Goal: Task Accomplishment & Management: Manage account settings

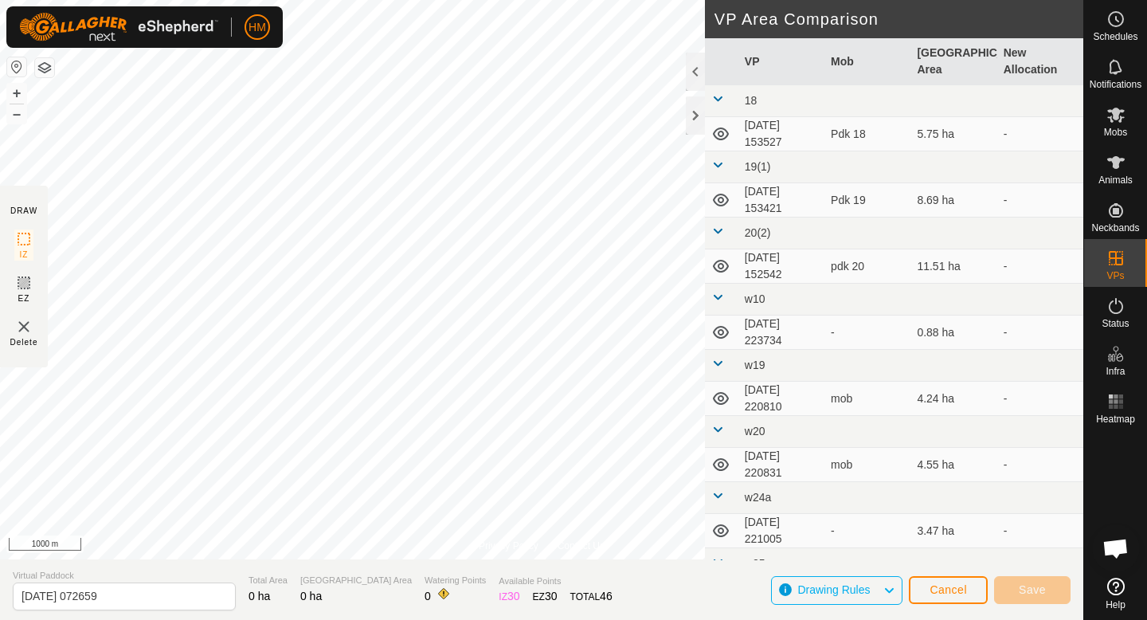
scroll to position [1474, 0]
click at [1116, 127] on span "Mobs" at bounding box center [1115, 132] width 23 height 10
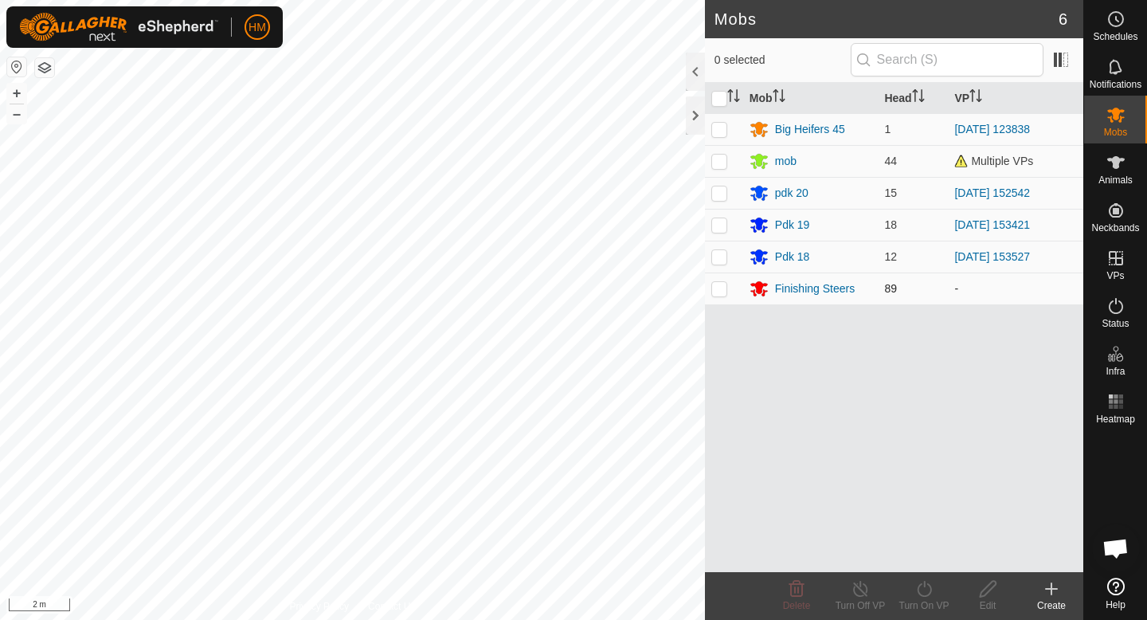
click at [723, 295] on td at bounding box center [724, 288] width 38 height 32
checkbox input "true"
click at [990, 588] on icon at bounding box center [988, 589] width 16 height 16
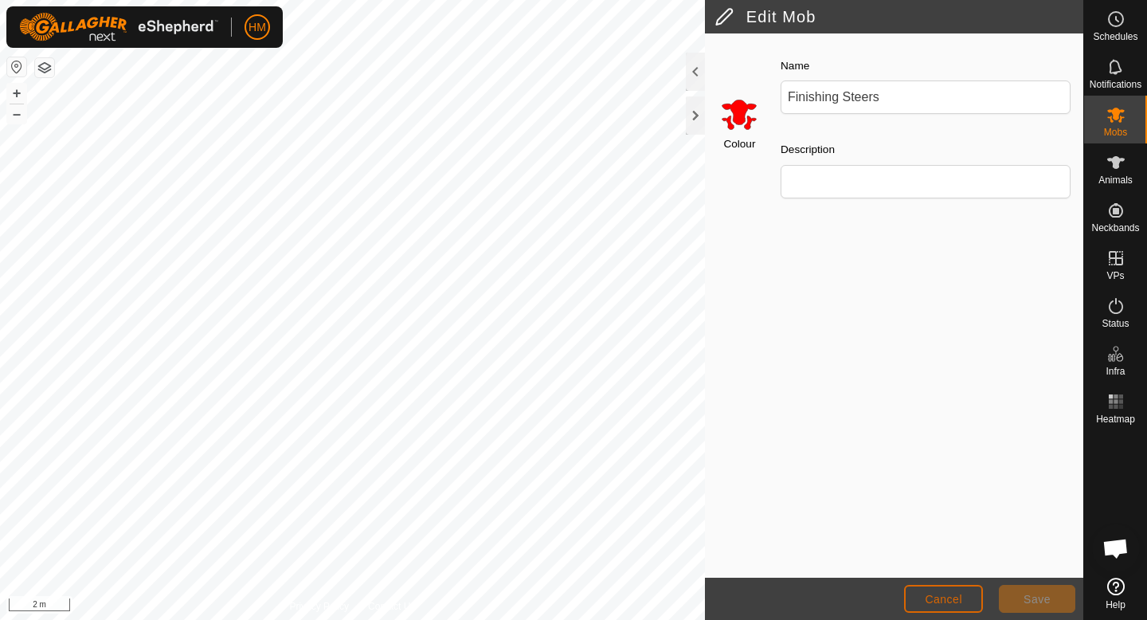
click at [962, 592] on button "Cancel" at bounding box center [943, 599] width 79 height 28
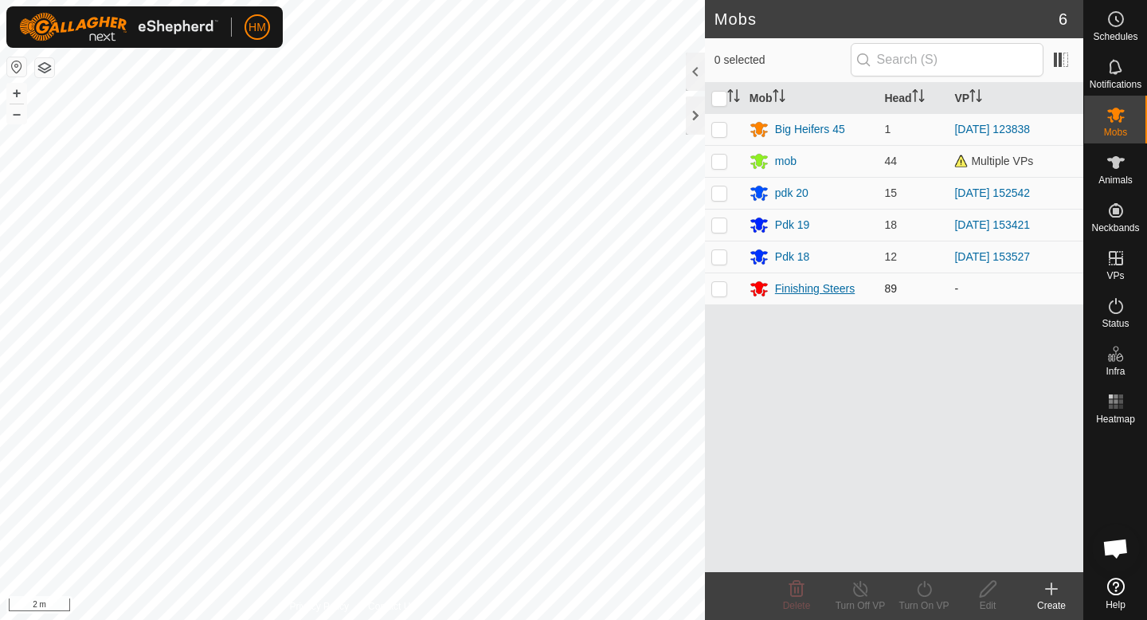
click at [796, 290] on div "Finishing Steers" at bounding box center [815, 288] width 80 height 17
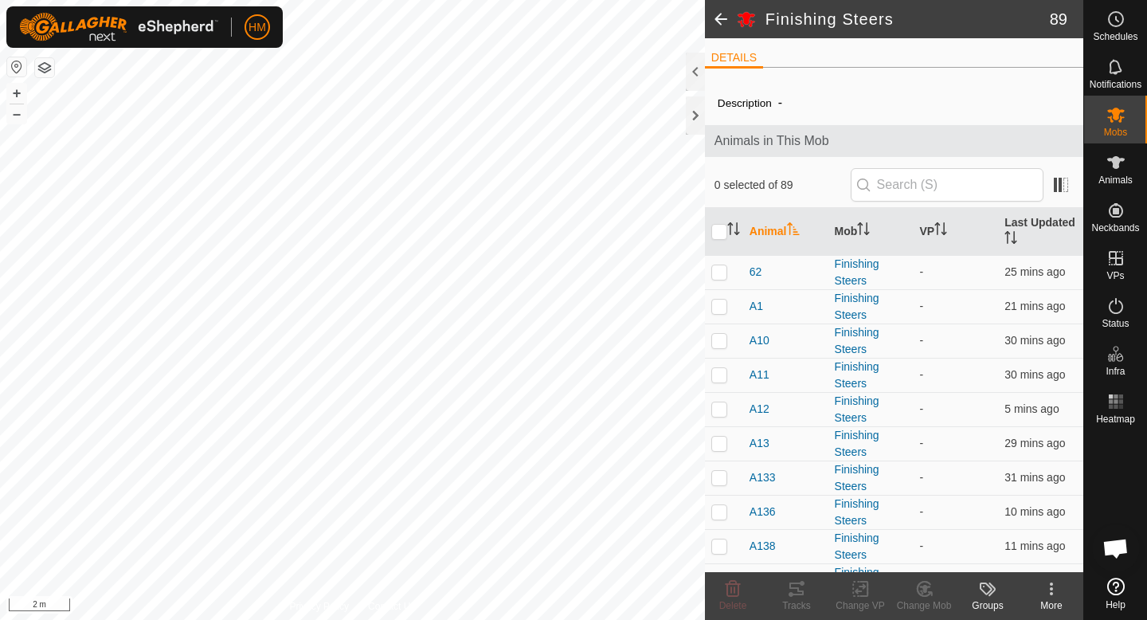
click at [1043, 589] on icon at bounding box center [1051, 588] width 19 height 19
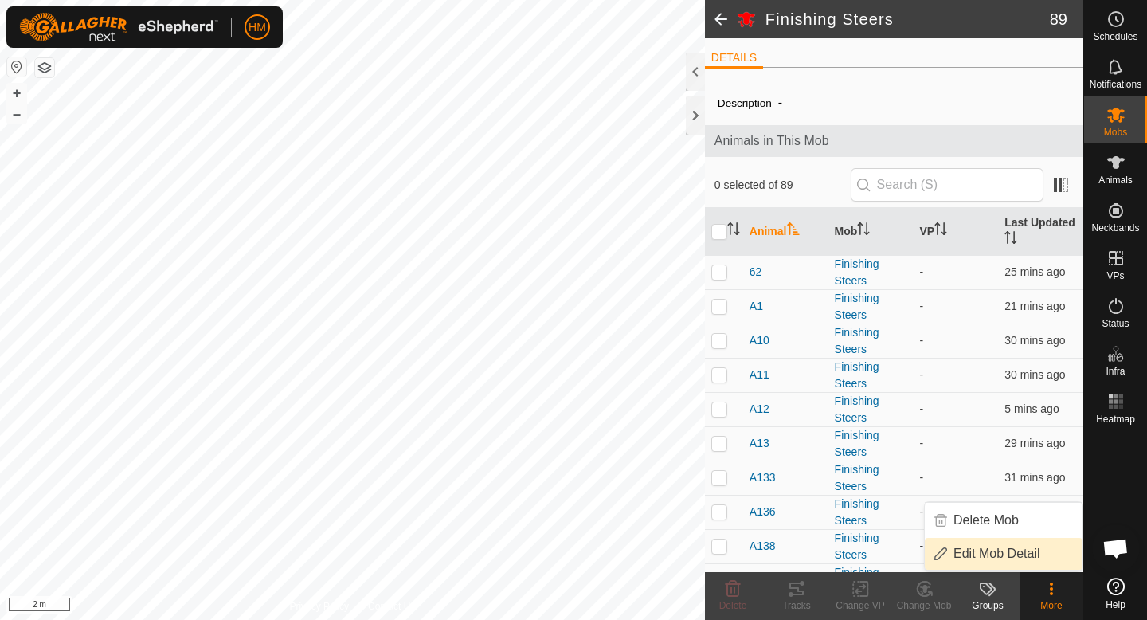
click at [1019, 544] on link "Edit Mob Detail" at bounding box center [1004, 554] width 158 height 32
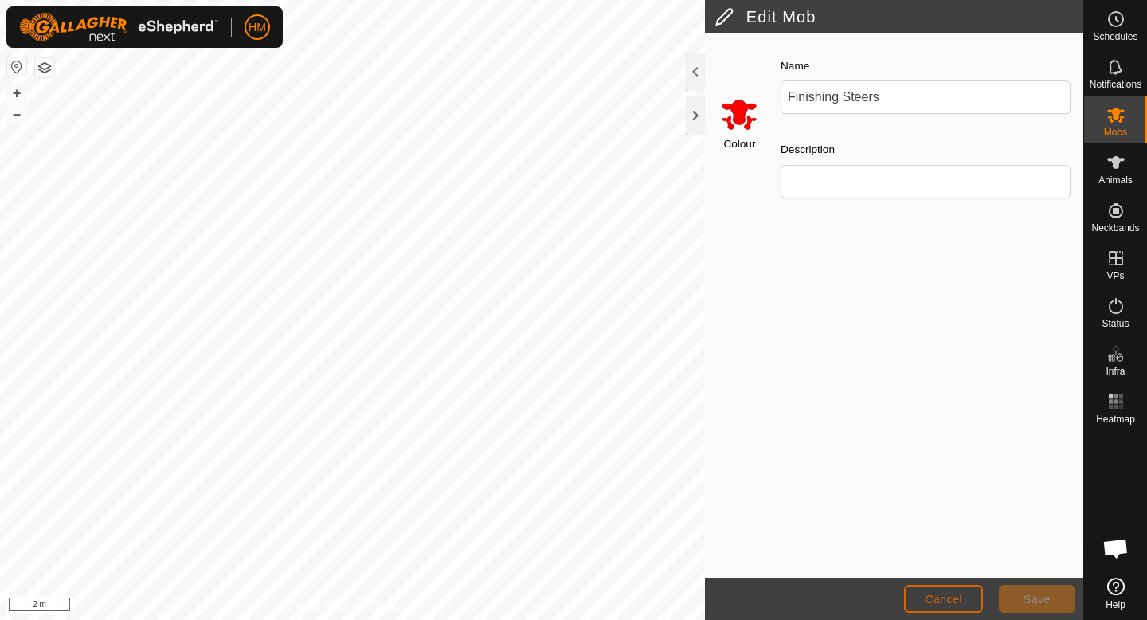
click at [948, 612] on button "Cancel" at bounding box center [943, 599] width 79 height 28
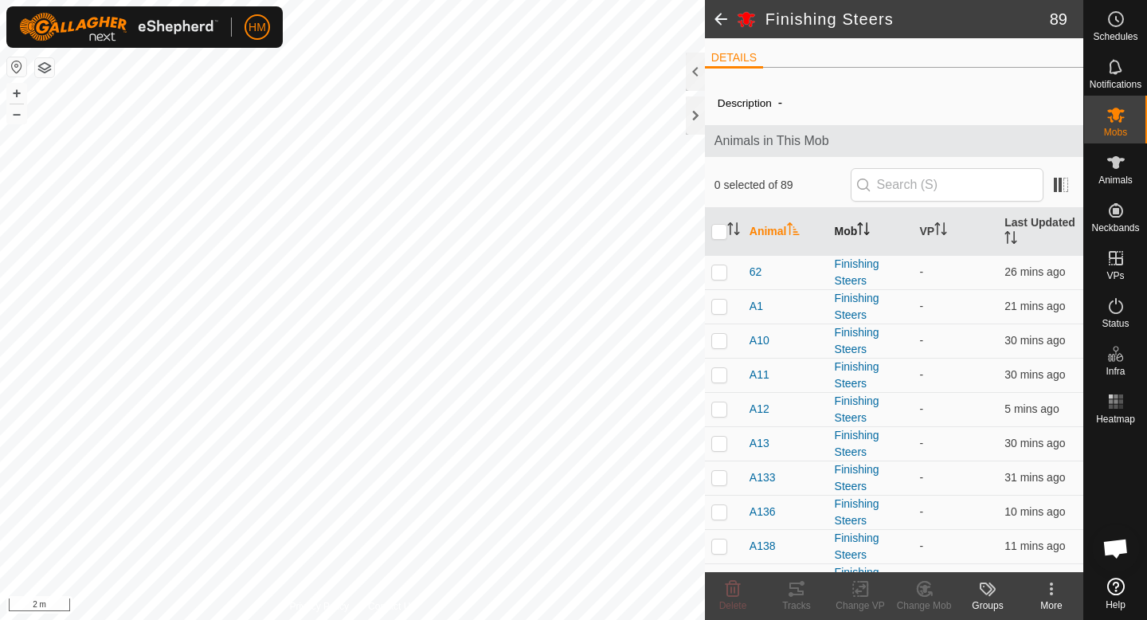
click at [855, 231] on th "Mob" at bounding box center [870, 232] width 85 height 48
click at [849, 231] on th "Mob" at bounding box center [870, 232] width 85 height 48
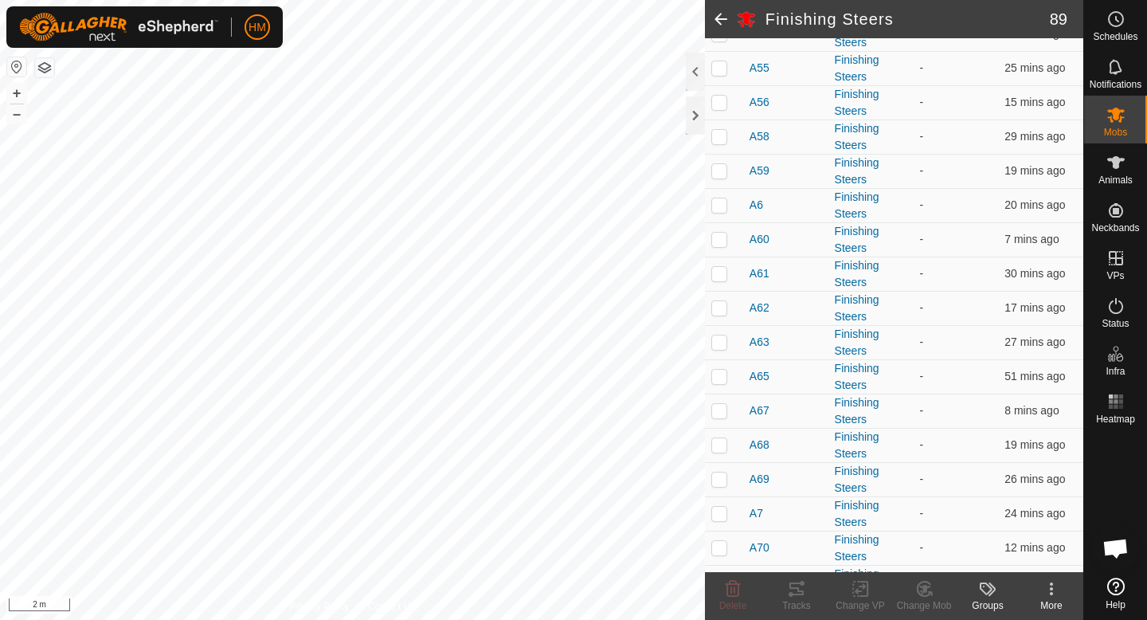
scroll to position [2731, 0]
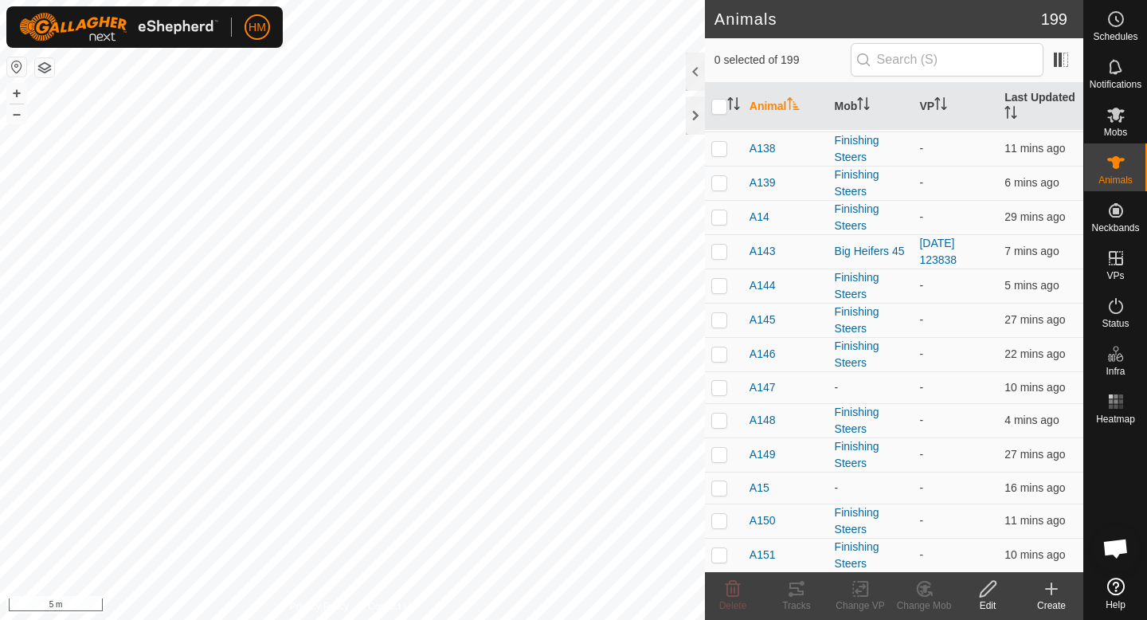
scroll to position [3346, 0]
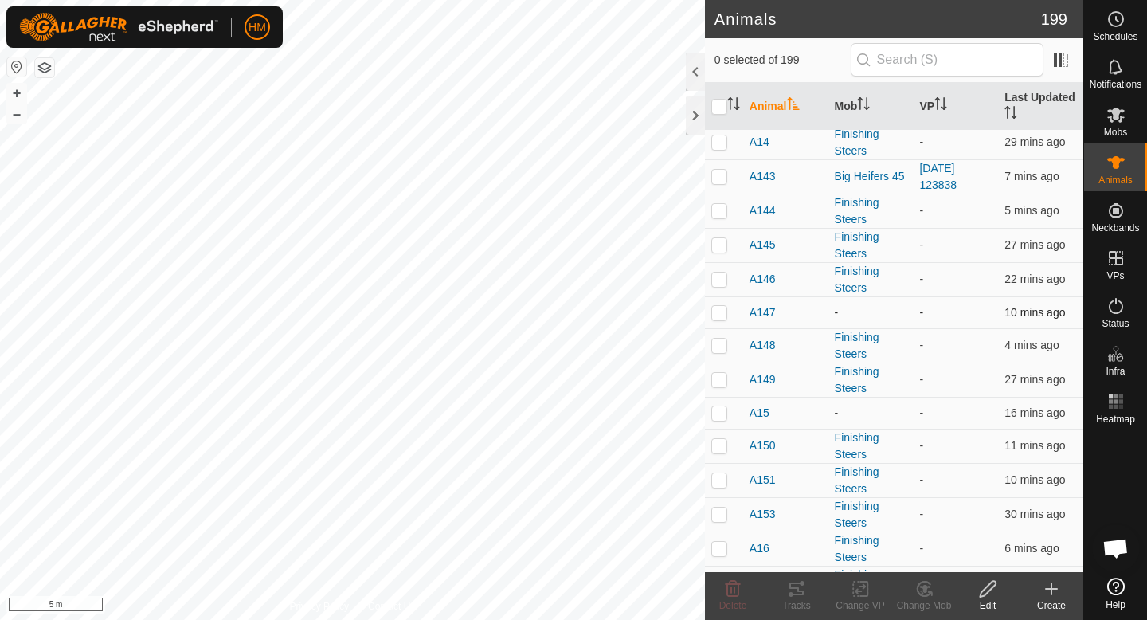
click at [722, 311] on p-checkbox at bounding box center [719, 312] width 16 height 13
checkbox input "false"
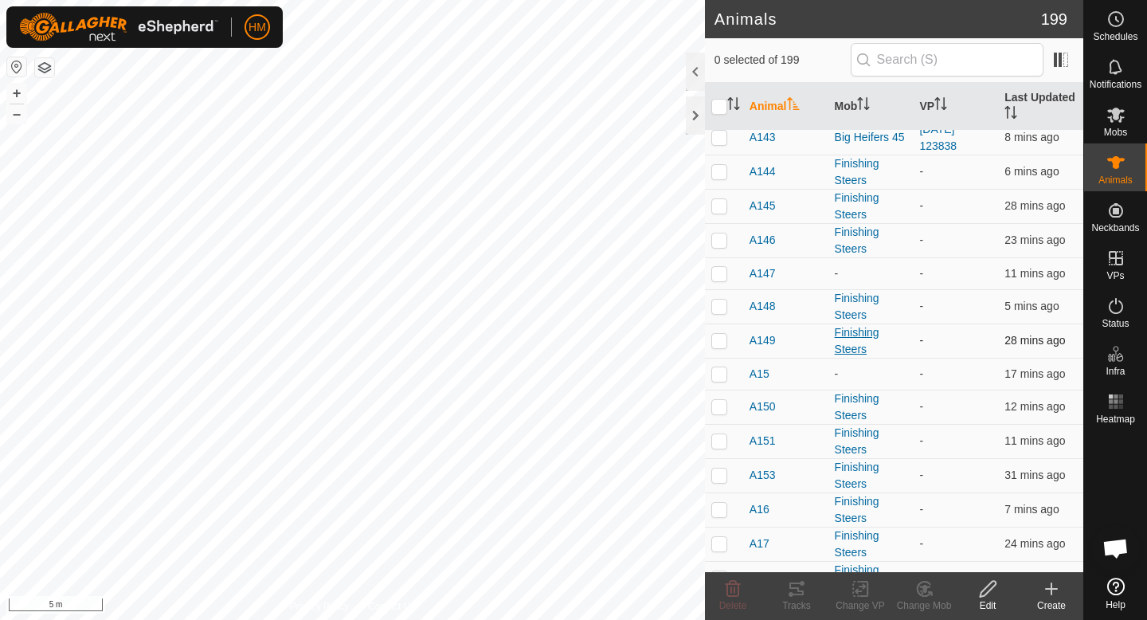
scroll to position [3384, 0]
click at [1118, 124] on es-mob-svg-icon at bounding box center [1115, 114] width 29 height 25
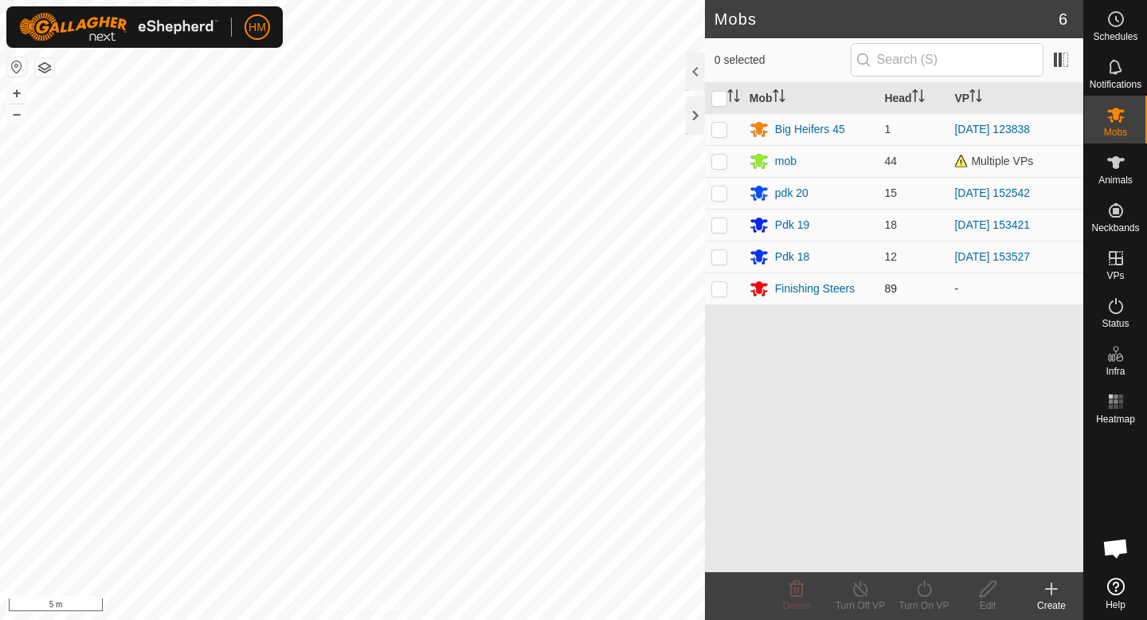
click at [718, 286] on p-checkbox at bounding box center [719, 288] width 16 height 13
checkbox input "true"
click at [989, 589] on icon at bounding box center [988, 589] width 16 height 16
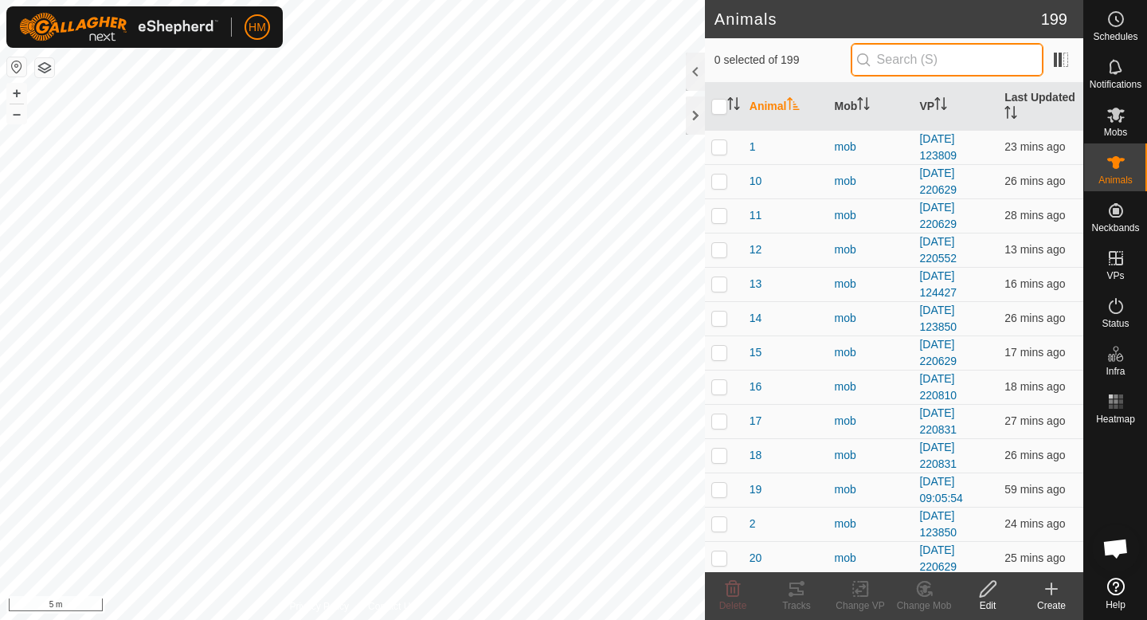
click at [907, 65] on input "text" at bounding box center [947, 59] width 193 height 33
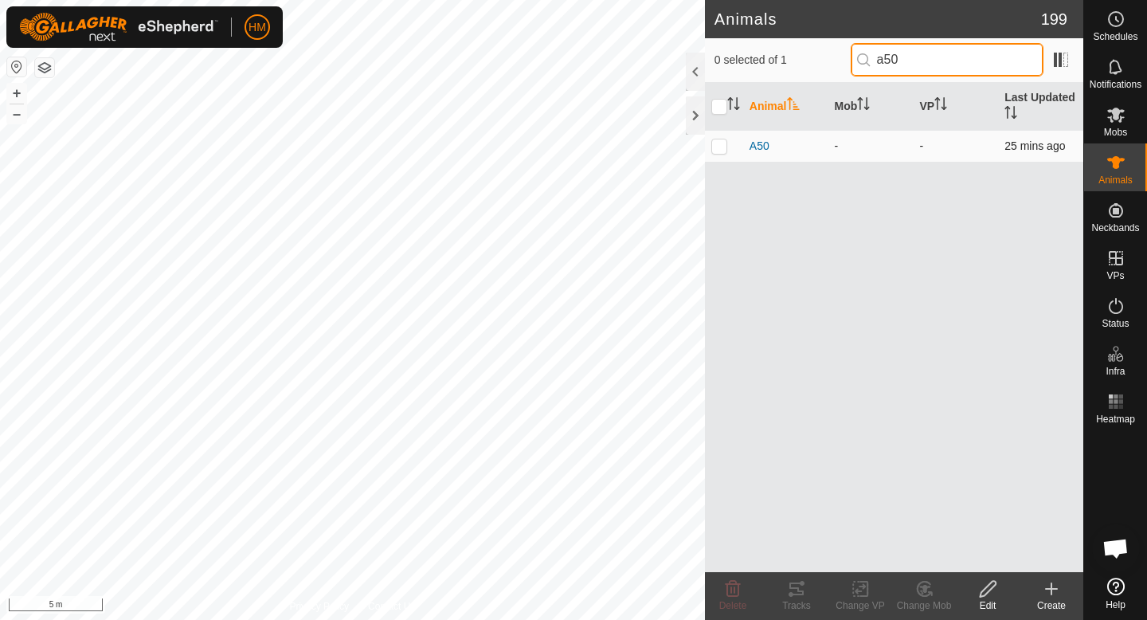
type input "a50"
click at [721, 146] on p-checkbox at bounding box center [719, 145] width 16 height 13
checkbox input "true"
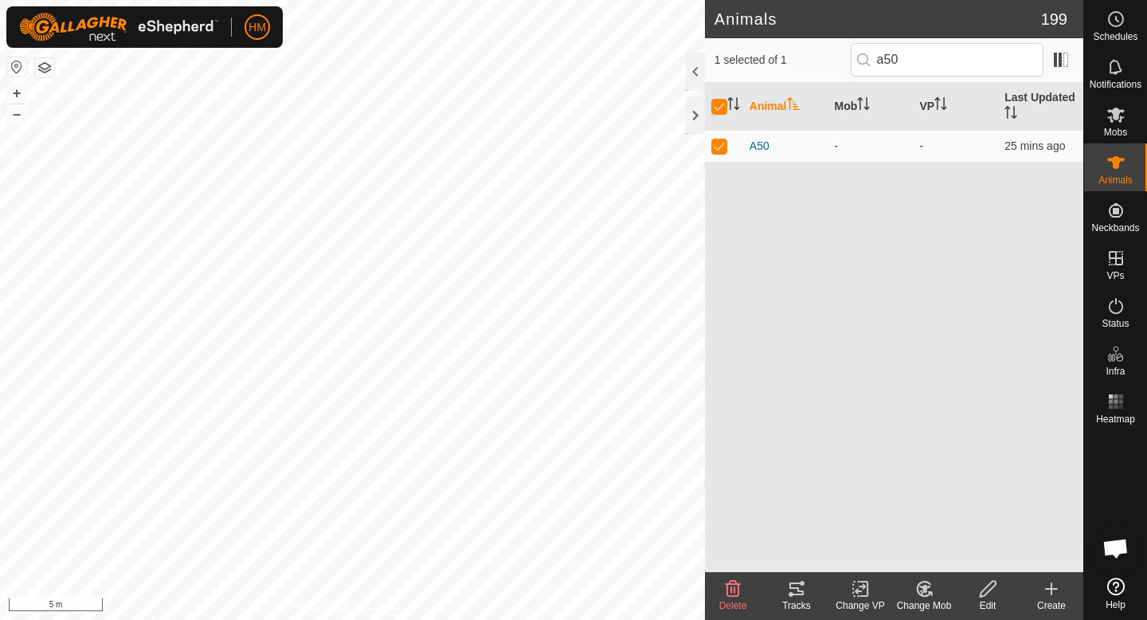
click at [929, 594] on icon at bounding box center [924, 588] width 14 height 14
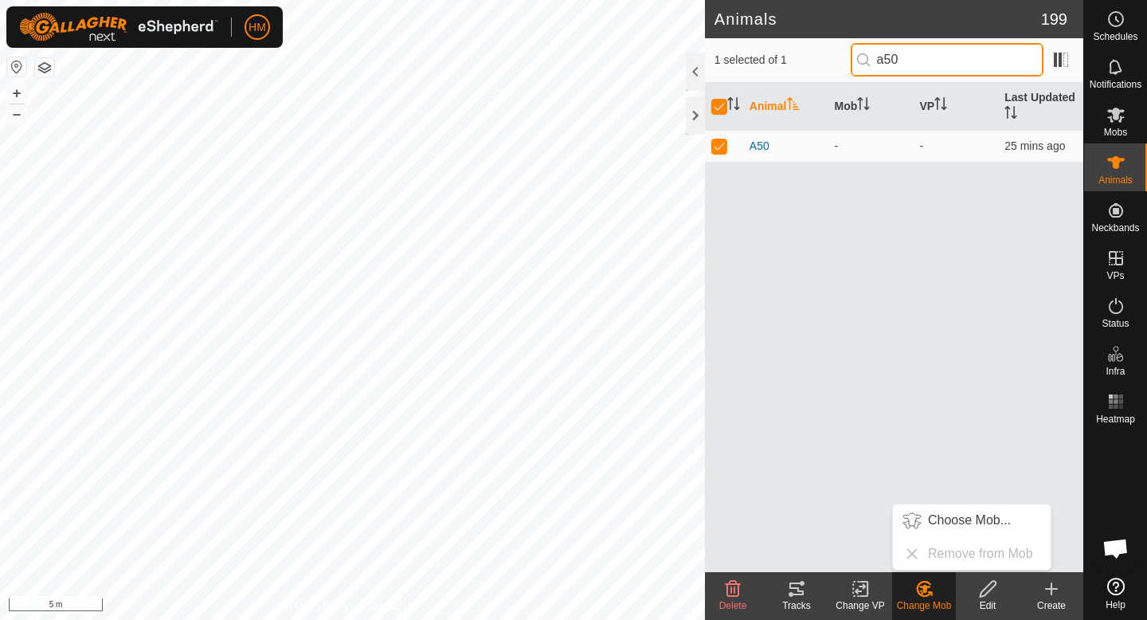
click at [970, 68] on input "a50" at bounding box center [947, 59] width 193 height 33
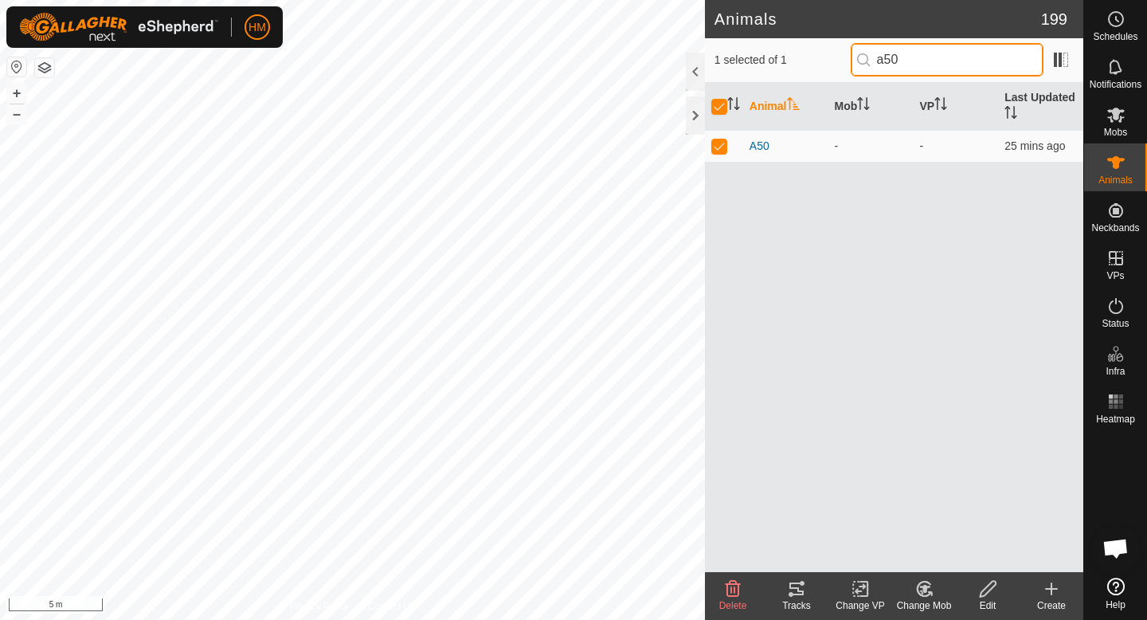
type input "a5"
checkbox input "false"
type input "a54"
click at [721, 149] on p-checkbox at bounding box center [719, 145] width 16 height 13
checkbox input "true"
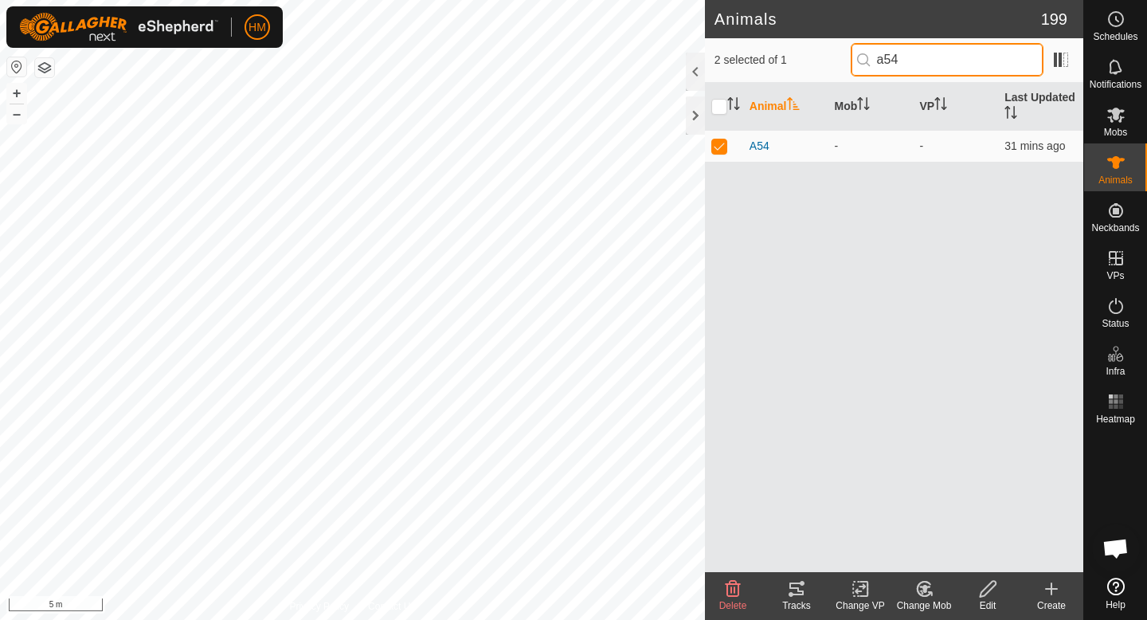
click at [941, 54] on input "a54" at bounding box center [947, 59] width 193 height 33
type input "a51"
click at [718, 148] on p-checkbox at bounding box center [719, 145] width 16 height 13
checkbox input "true"
click at [959, 50] on input "a51" at bounding box center [947, 59] width 193 height 33
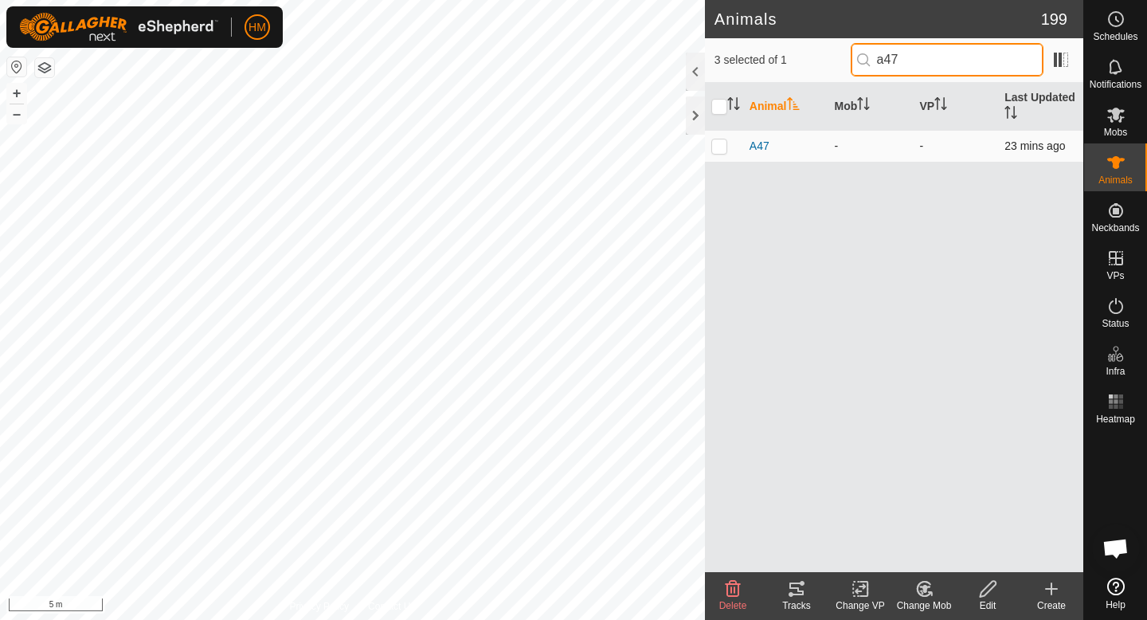
type input "a47"
click at [719, 144] on p-checkbox at bounding box center [719, 145] width 16 height 13
checkbox input "true"
click at [976, 61] on input "a47" at bounding box center [947, 59] width 193 height 33
type input "a39"
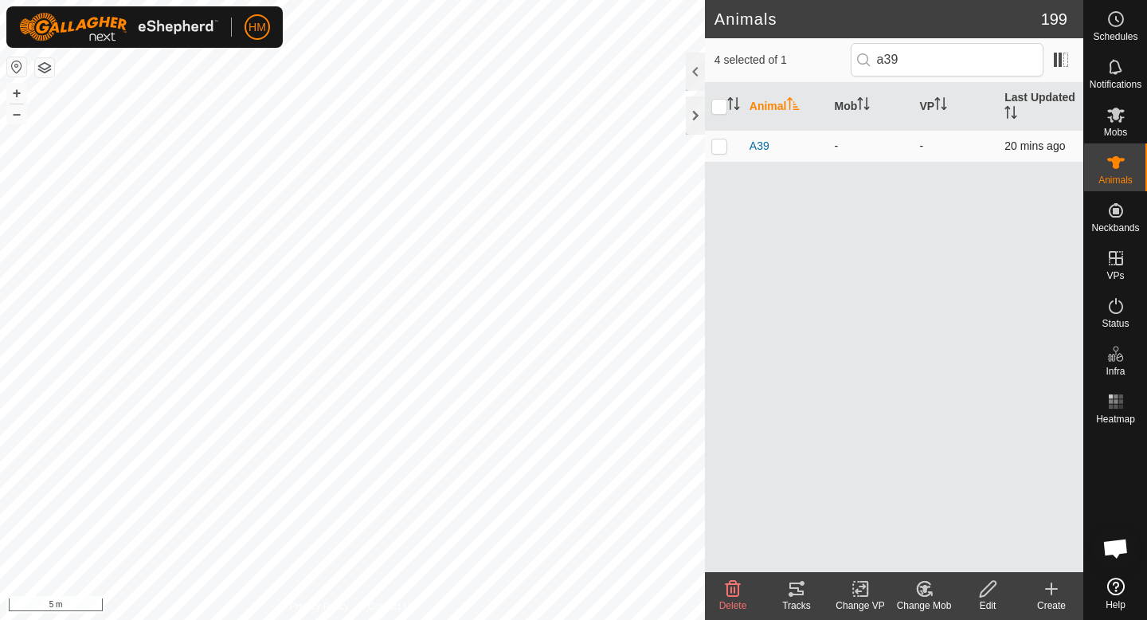
click at [718, 148] on p-checkbox at bounding box center [719, 145] width 16 height 13
checkbox input "true"
click at [935, 60] on input "a39" at bounding box center [947, 59] width 193 height 33
type input "a83"
click at [718, 153] on td at bounding box center [724, 146] width 38 height 32
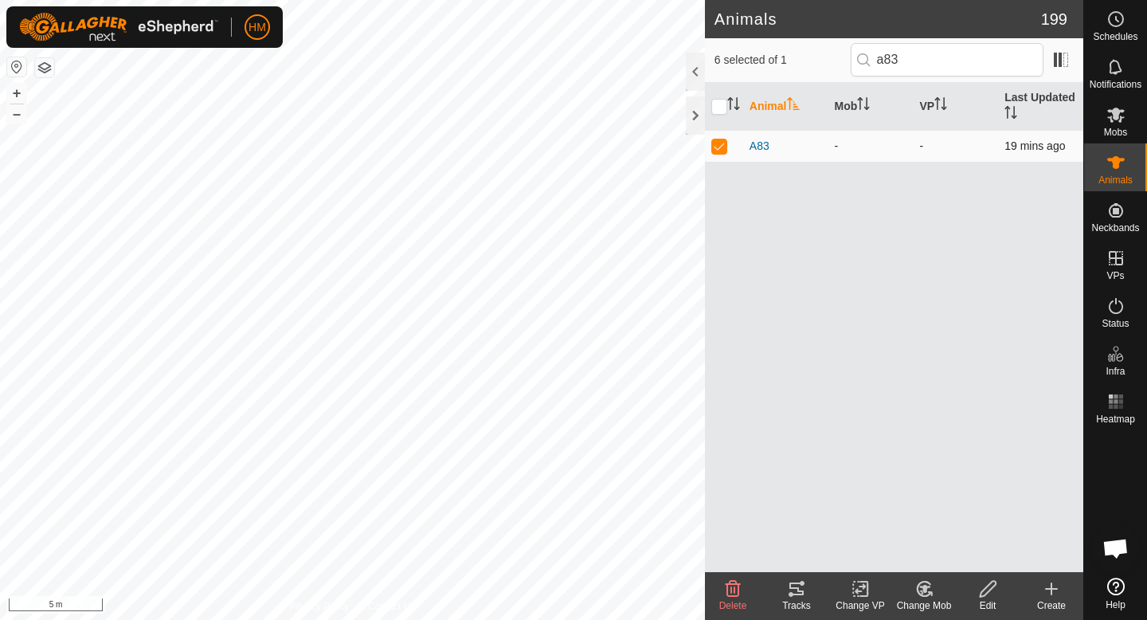
checkbox input "true"
click at [968, 65] on input "a83" at bounding box center [947, 59] width 193 height 33
type input "a32"
click at [720, 147] on p-checkbox at bounding box center [719, 145] width 16 height 13
checkbox input "true"
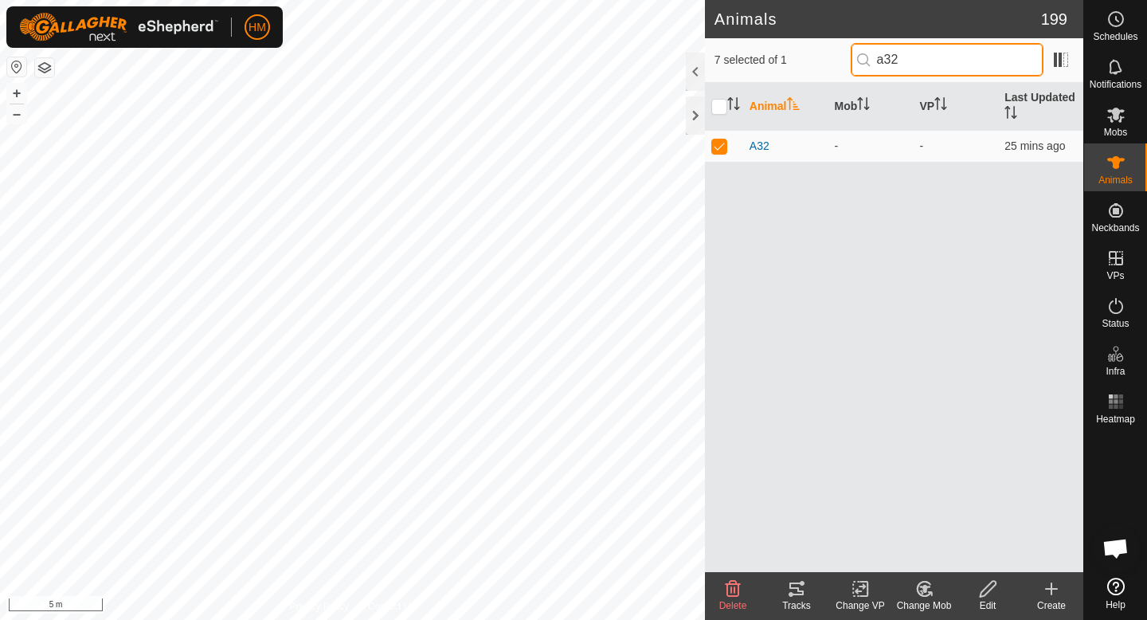
click at [950, 65] on input "a32" at bounding box center [947, 59] width 193 height 33
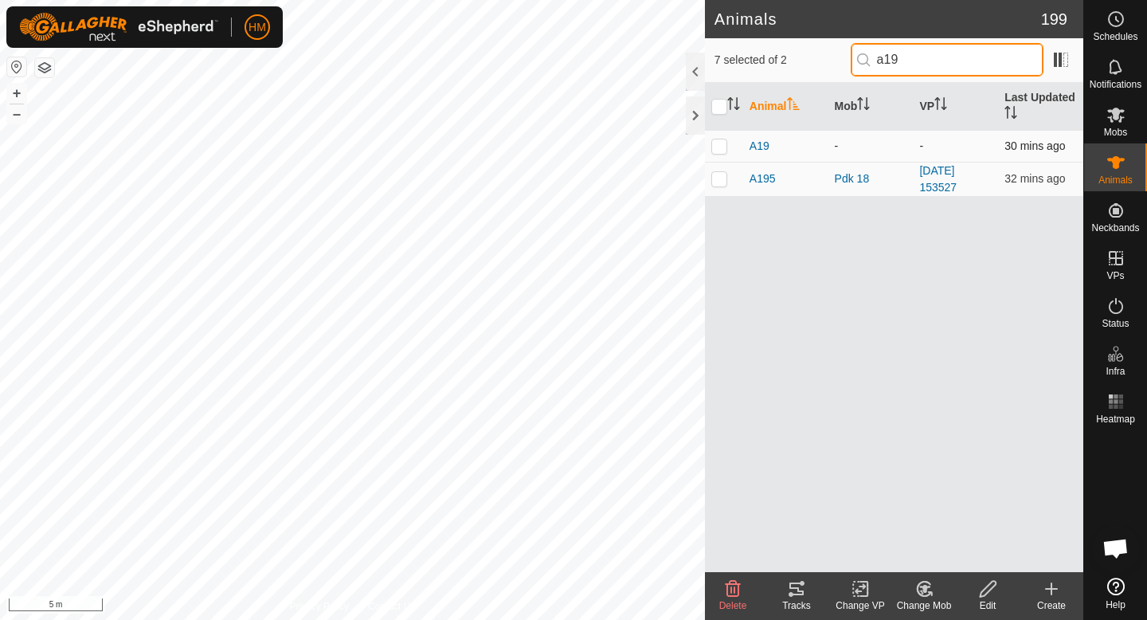
type input "a19"
click at [722, 145] on p-checkbox at bounding box center [719, 145] width 16 height 13
checkbox input "true"
click at [937, 61] on input "a19" at bounding box center [947, 59] width 193 height 33
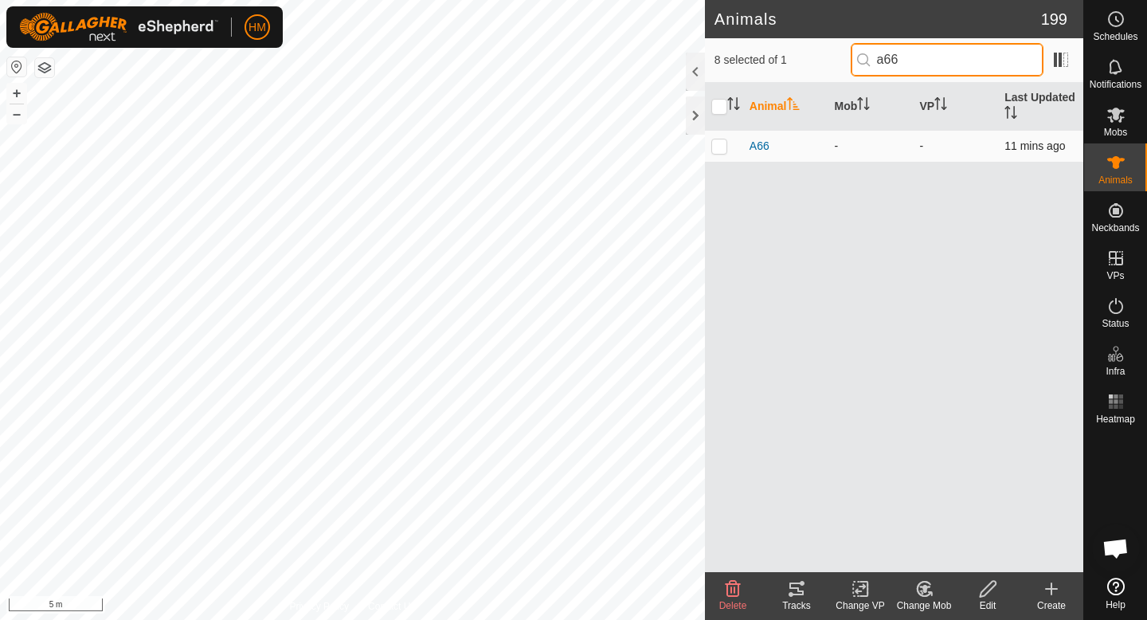
type input "a66"
click at [720, 153] on td at bounding box center [724, 146] width 38 height 32
checkbox input "true"
click at [941, 53] on input "a66" at bounding box center [947, 59] width 193 height 33
type input "a96"
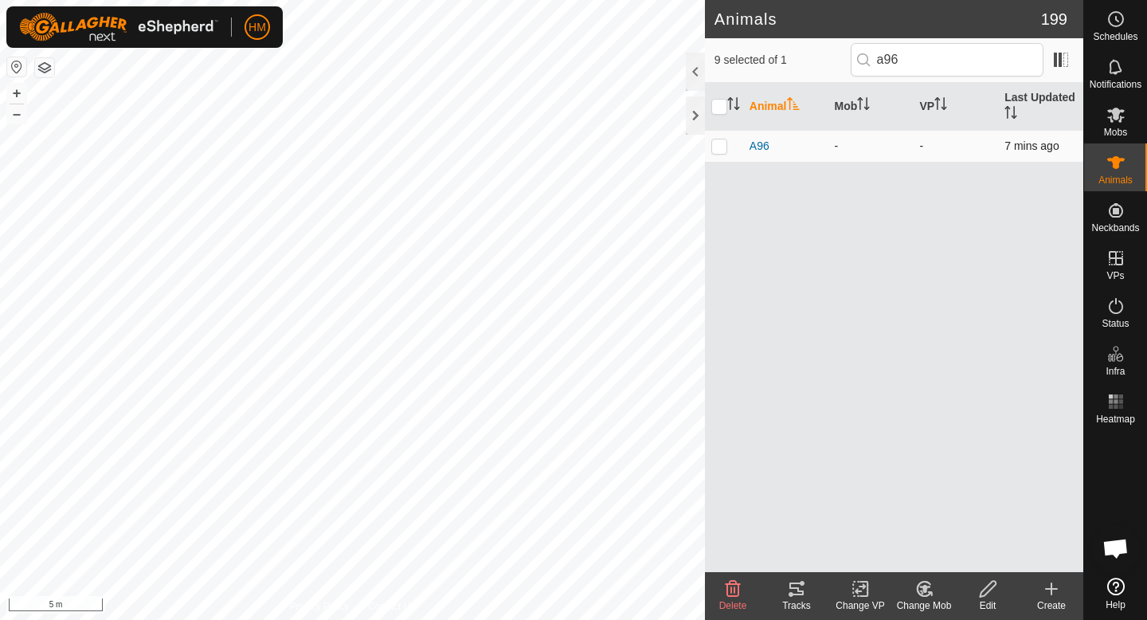
click at [714, 143] on p-checkbox at bounding box center [719, 145] width 16 height 13
click at [920, 590] on icon at bounding box center [924, 588] width 20 height 19
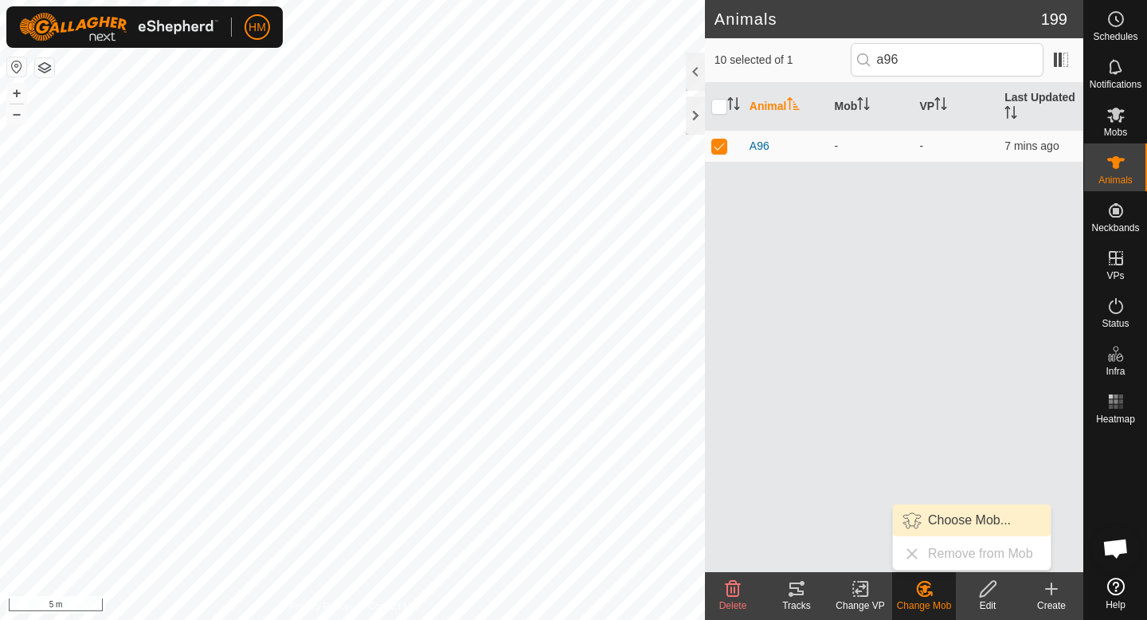
click at [955, 522] on link "Choose Mob..." at bounding box center [972, 520] width 158 height 32
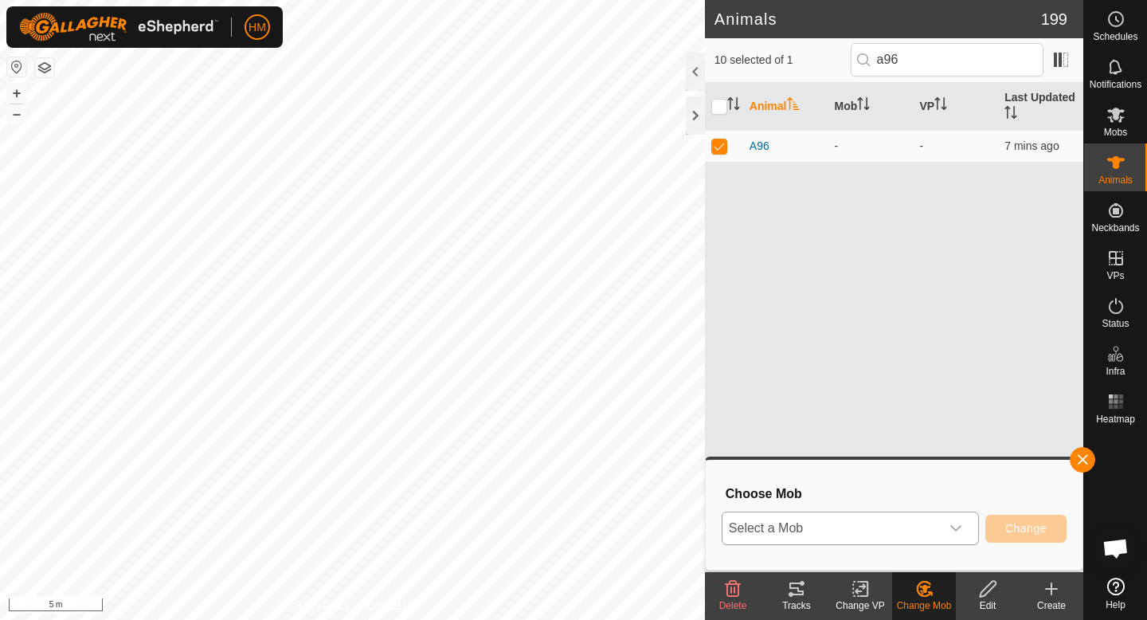
click at [952, 518] on div "dropdown trigger" at bounding box center [956, 528] width 32 height 32
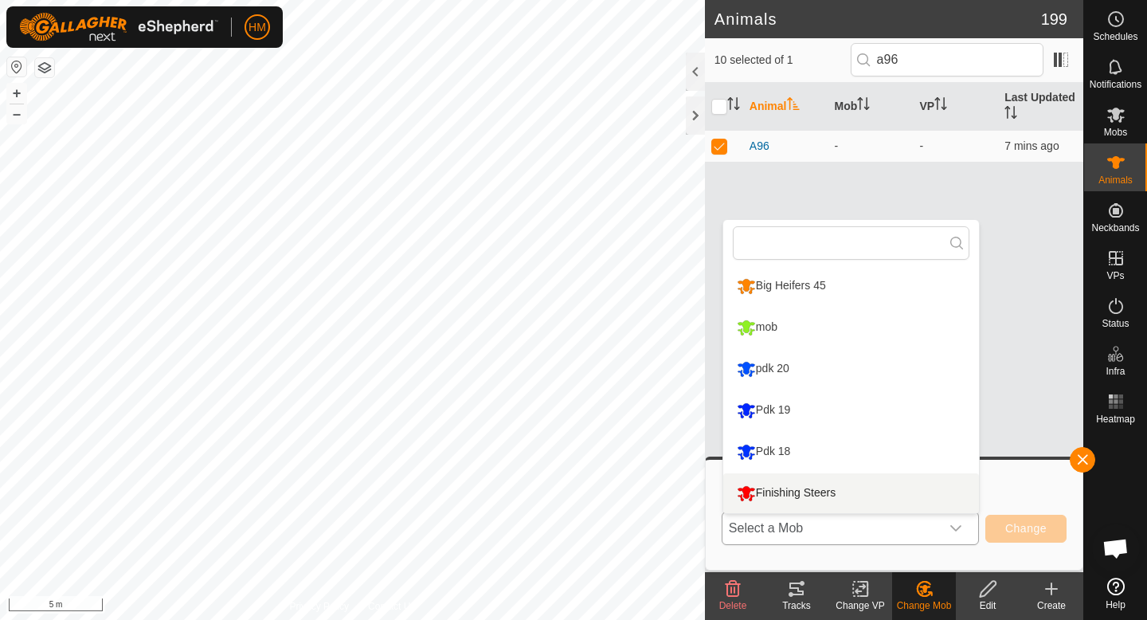
click at [799, 491] on li "Finishing Steers" at bounding box center [851, 493] width 256 height 40
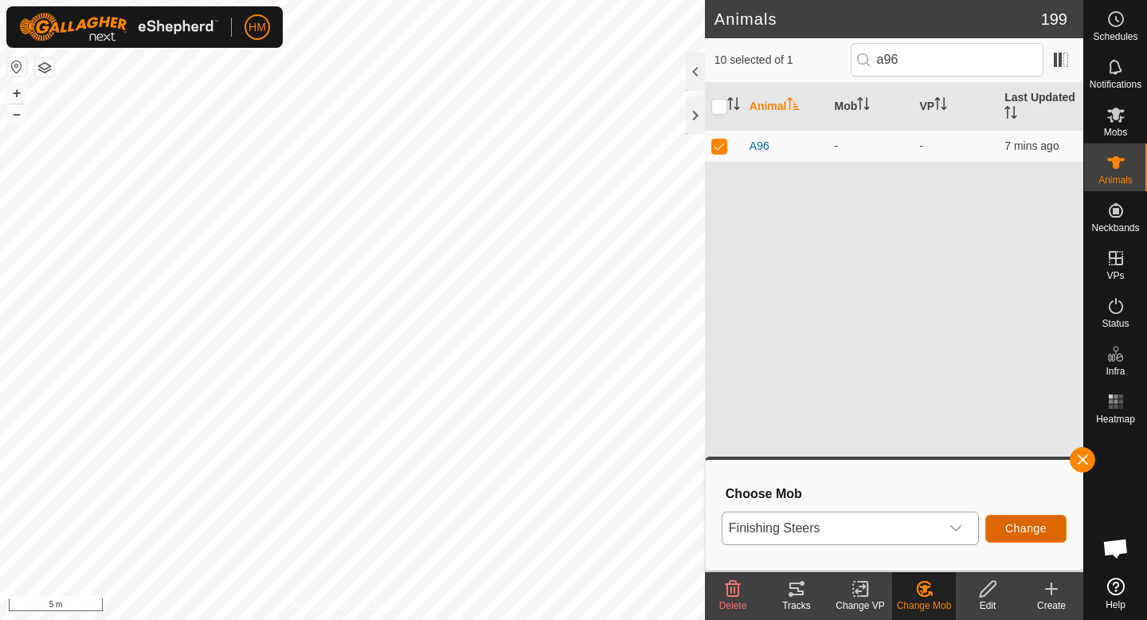
click at [1042, 526] on span "Change" at bounding box center [1025, 528] width 41 height 13
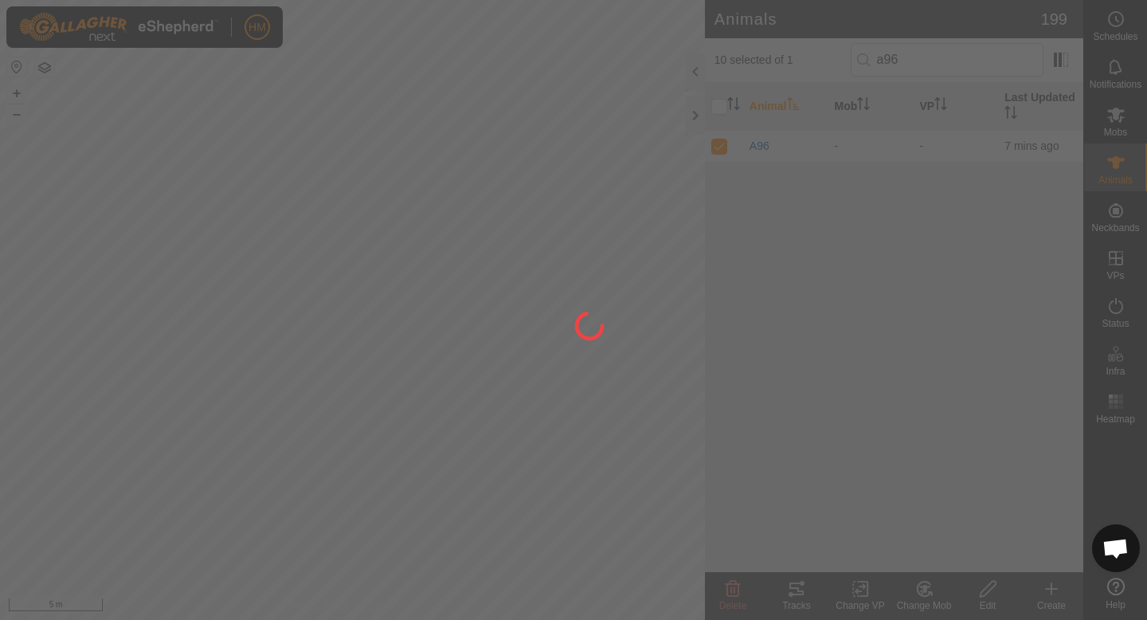
checkbox input "false"
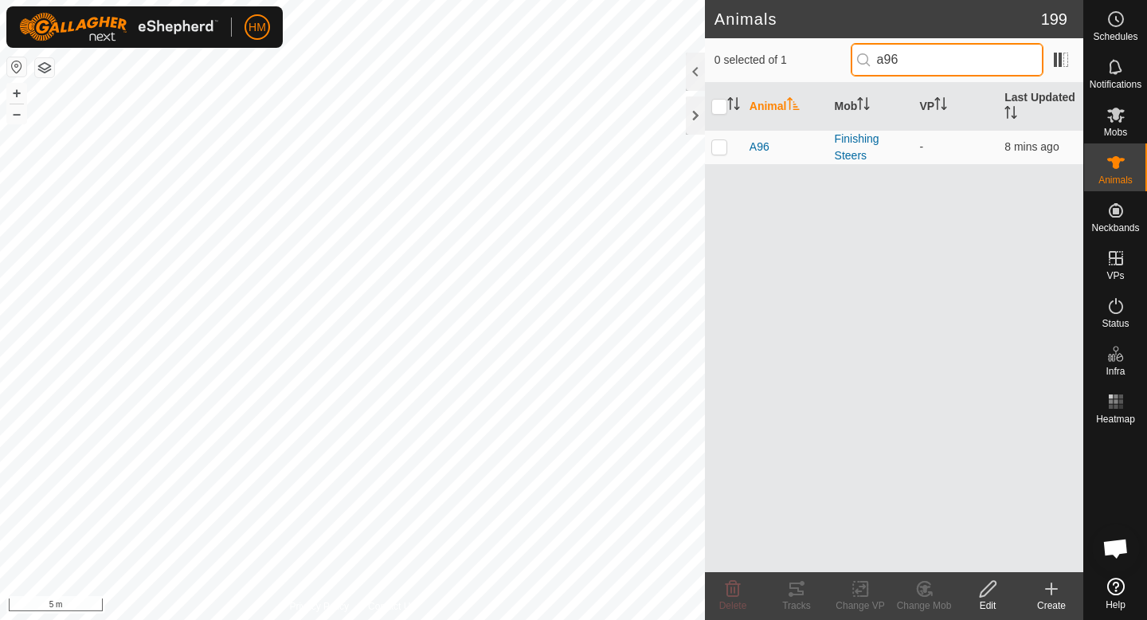
click at [956, 67] on input "a96" at bounding box center [947, 59] width 193 height 33
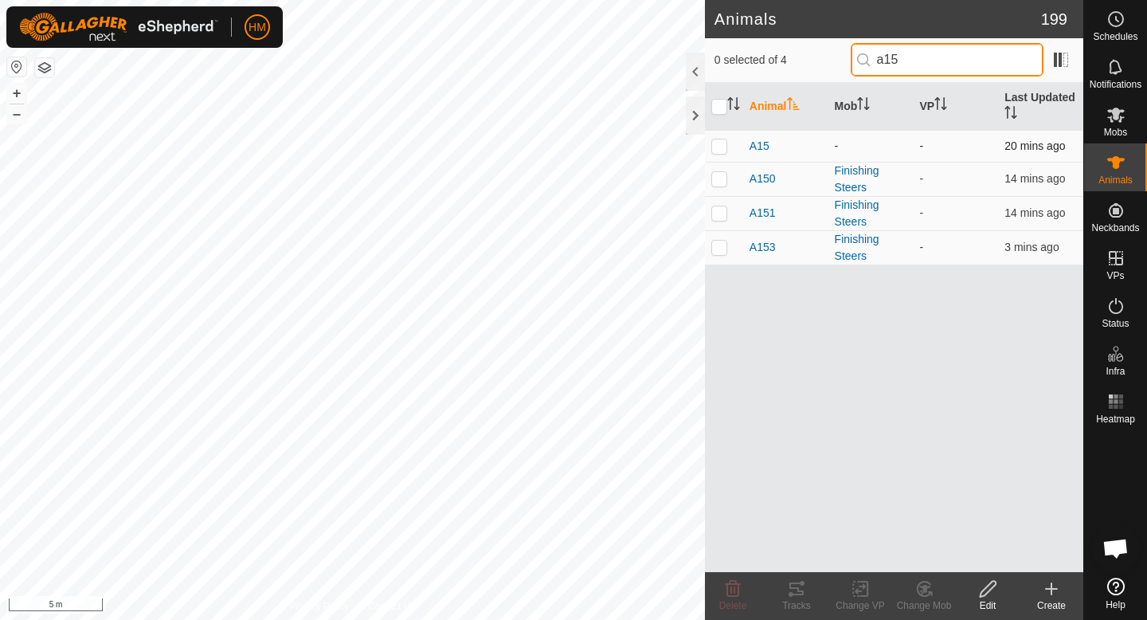
type input "a15"
click at [713, 151] on p-checkbox at bounding box center [719, 145] width 16 height 13
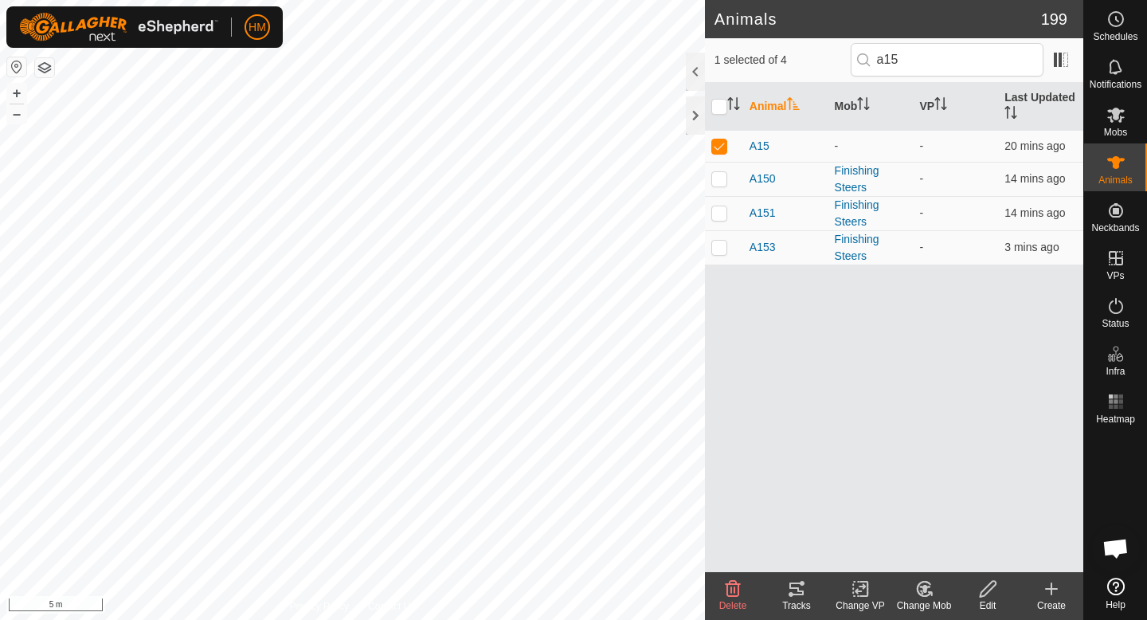
click at [926, 594] on icon at bounding box center [924, 588] width 14 height 14
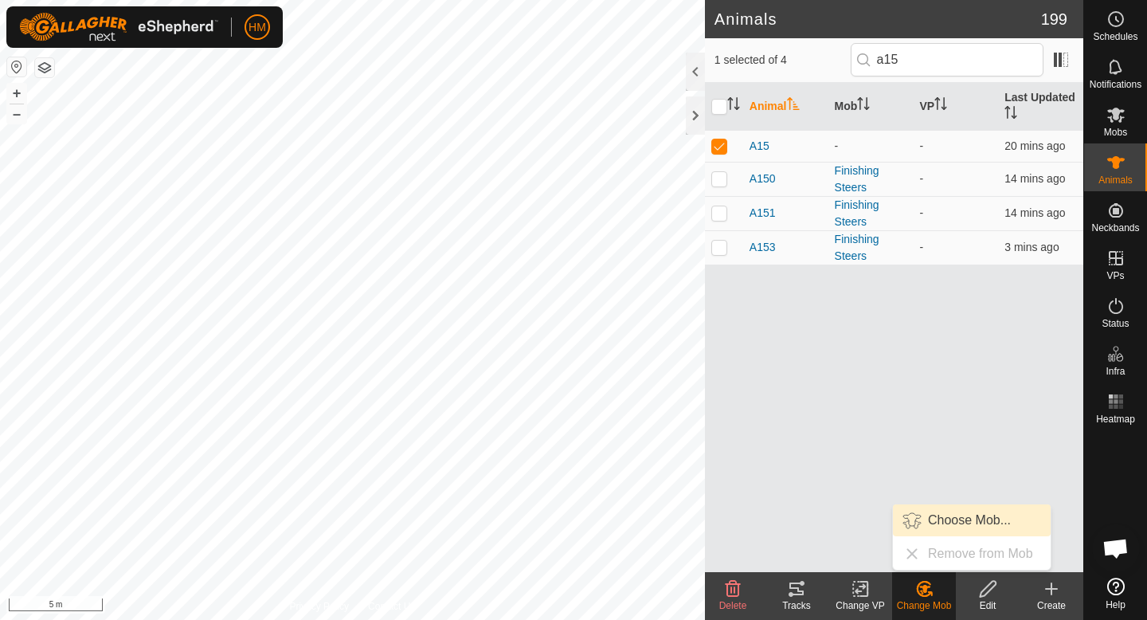
click at [952, 532] on link "Choose Mob..." at bounding box center [972, 520] width 158 height 32
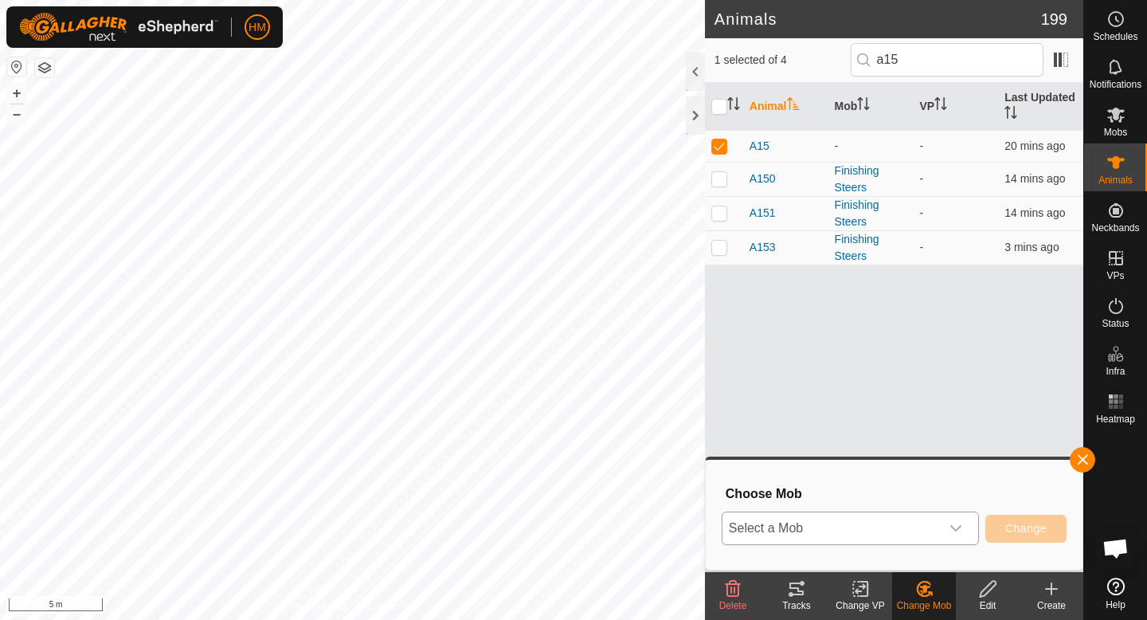
click at [947, 534] on div "dropdown trigger" at bounding box center [956, 528] width 32 height 32
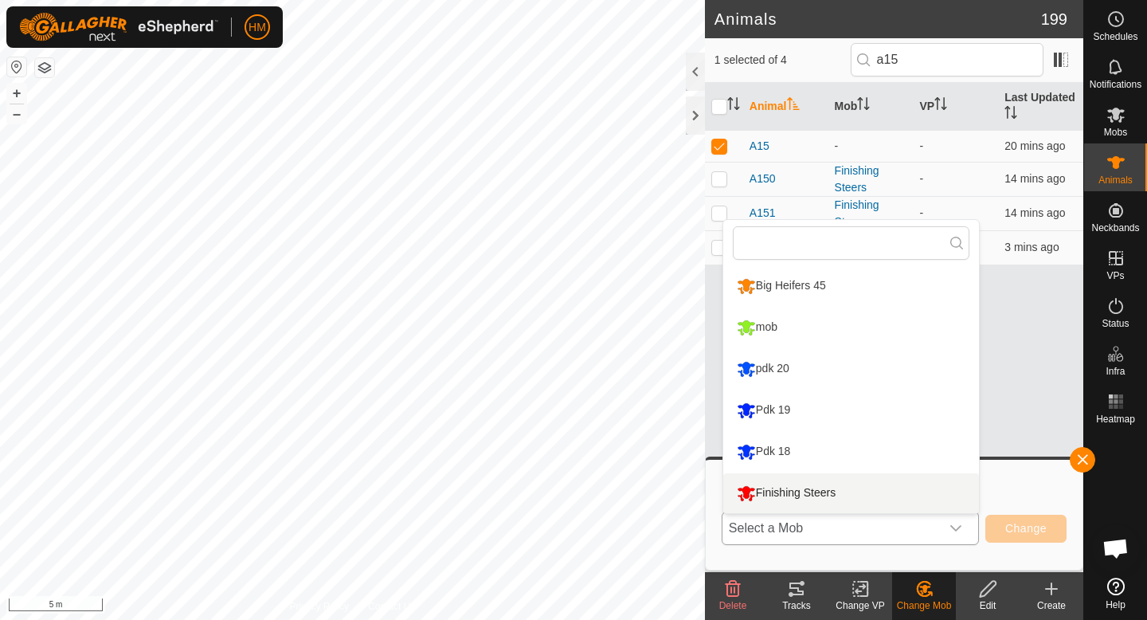
click at [852, 487] on li "Finishing Steers" at bounding box center [851, 493] width 256 height 40
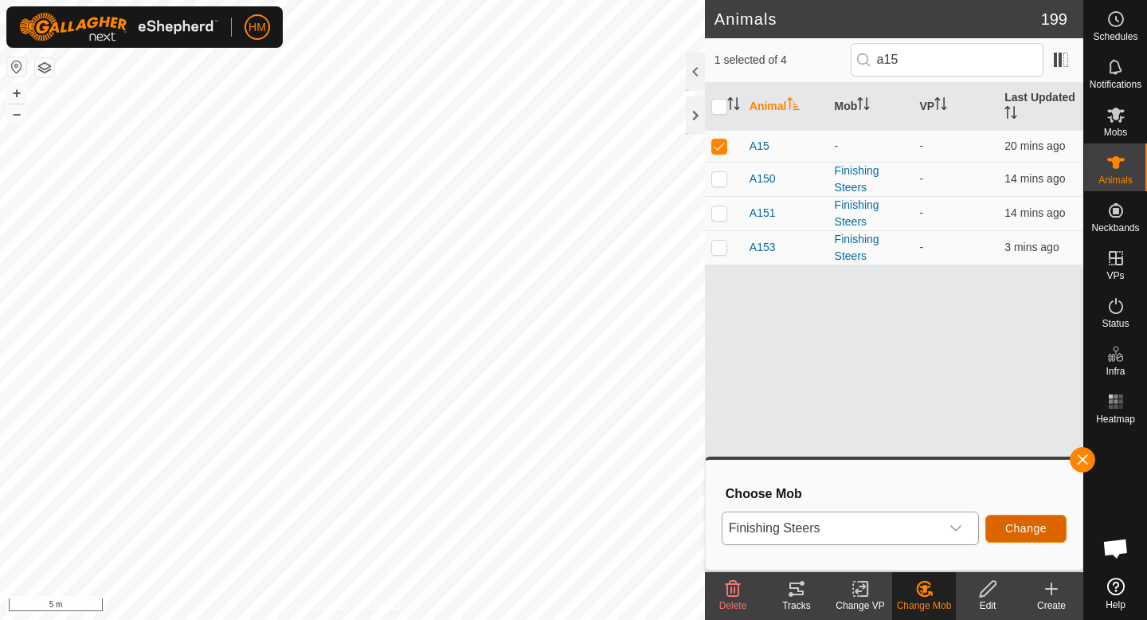
click at [995, 530] on button "Change" at bounding box center [1025, 528] width 81 height 28
checkbox input "false"
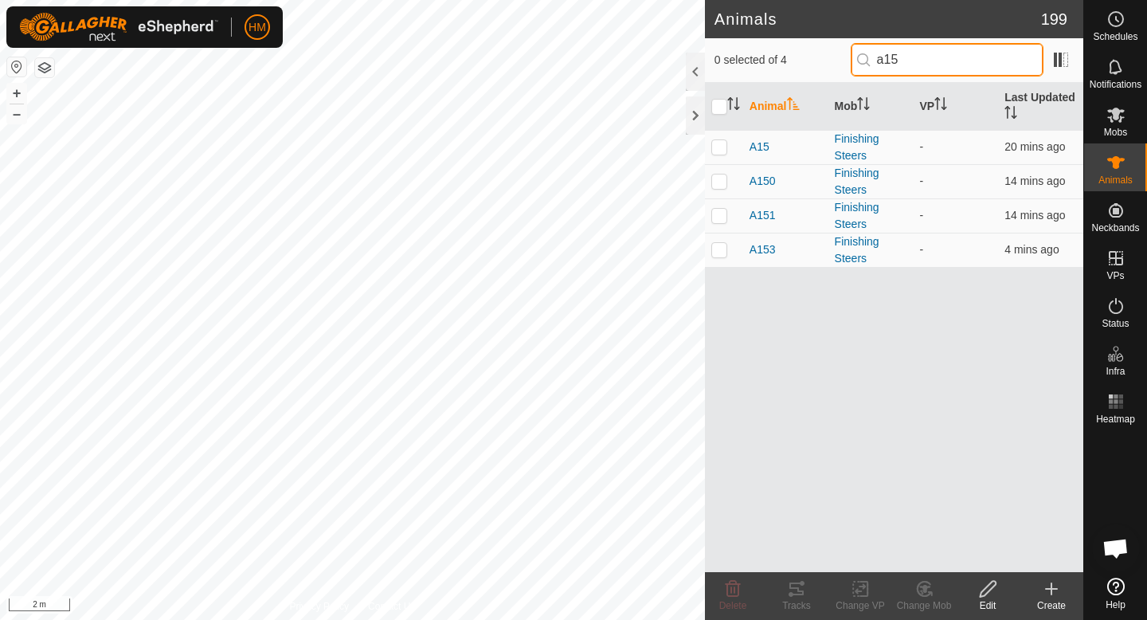
click at [991, 63] on input "a15" at bounding box center [947, 59] width 193 height 33
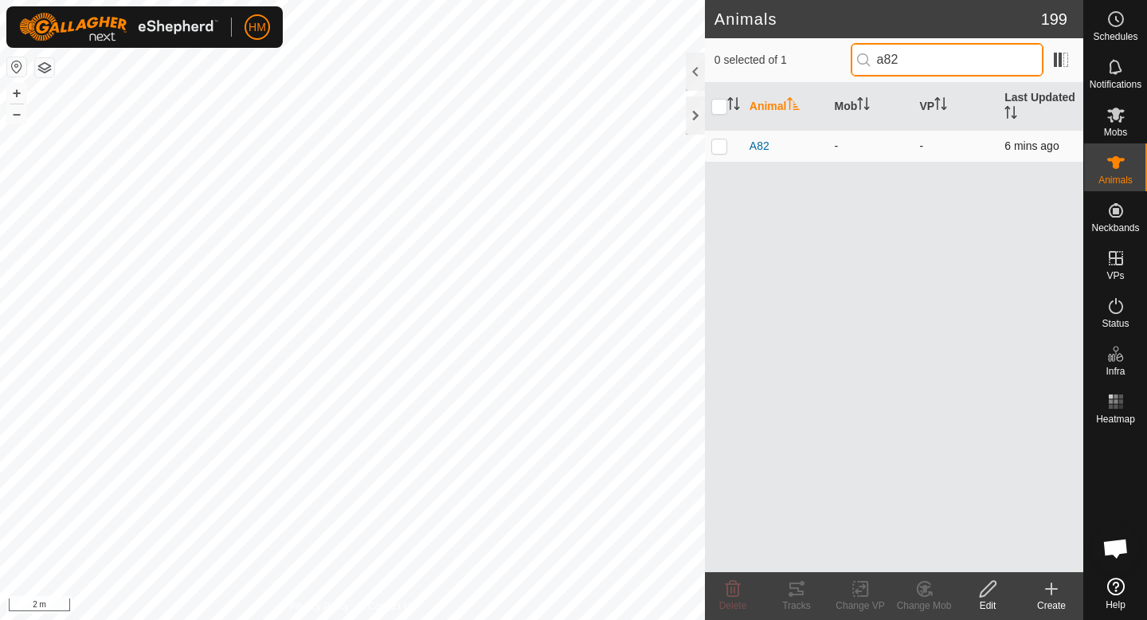
type input "a82"
click at [721, 147] on p-checkbox at bounding box center [719, 145] width 16 height 13
checkbox input "true"
click at [990, 66] on input "a82" at bounding box center [947, 59] width 193 height 33
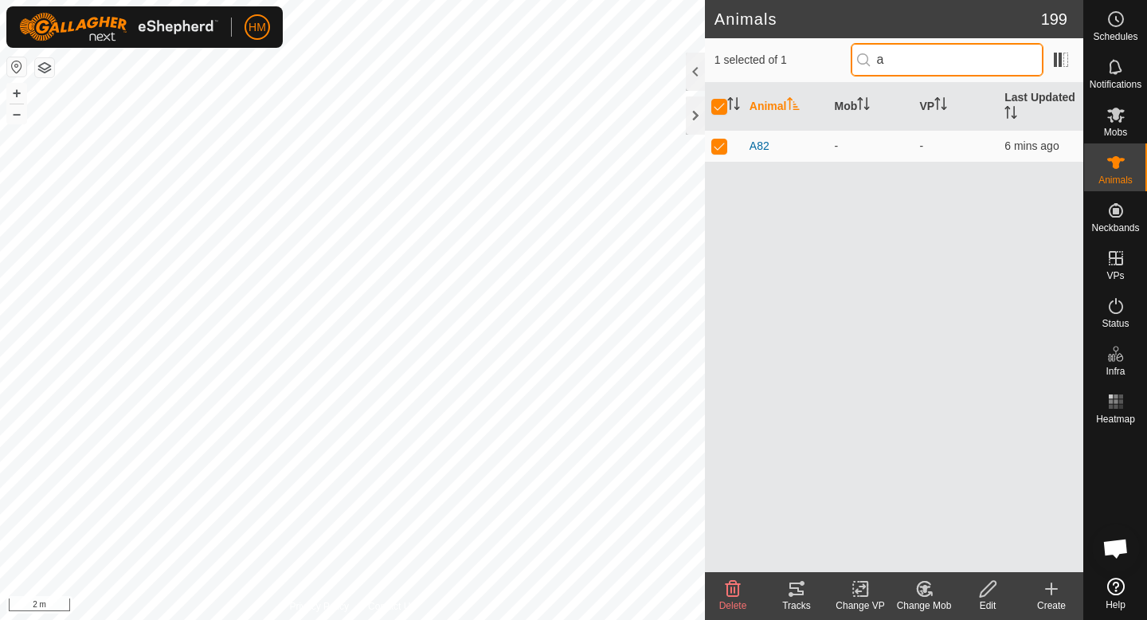
type input "a7"
checkbox input "false"
type input "a79"
click at [722, 150] on p-checkbox at bounding box center [719, 145] width 16 height 13
click at [920, 592] on icon at bounding box center [924, 588] width 20 height 19
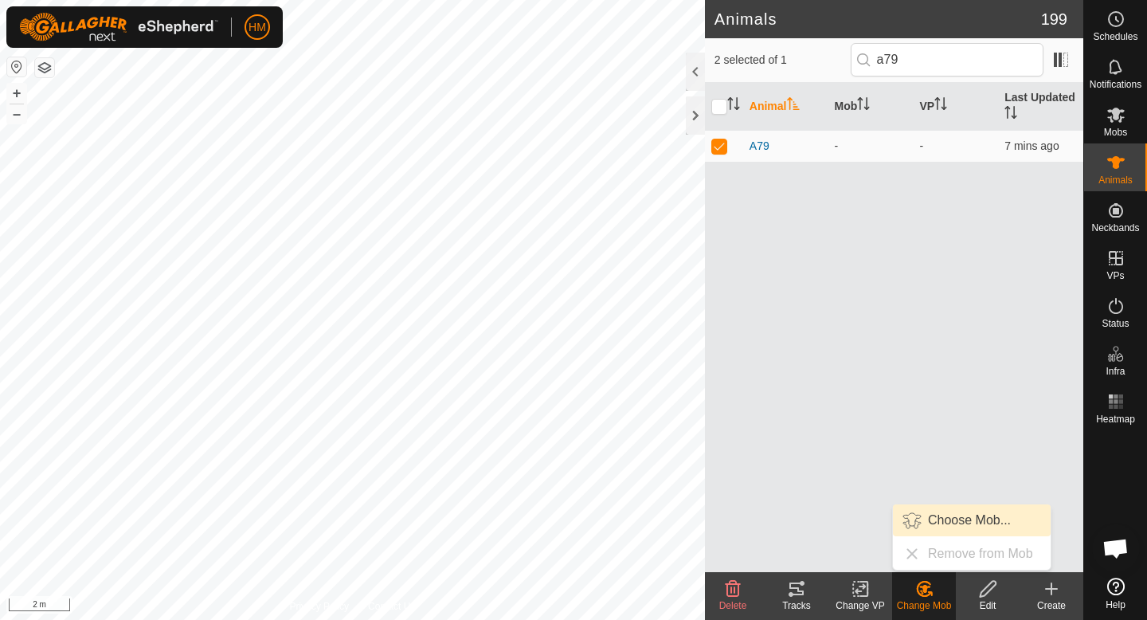
click at [955, 520] on link "Choose Mob..." at bounding box center [972, 520] width 158 height 32
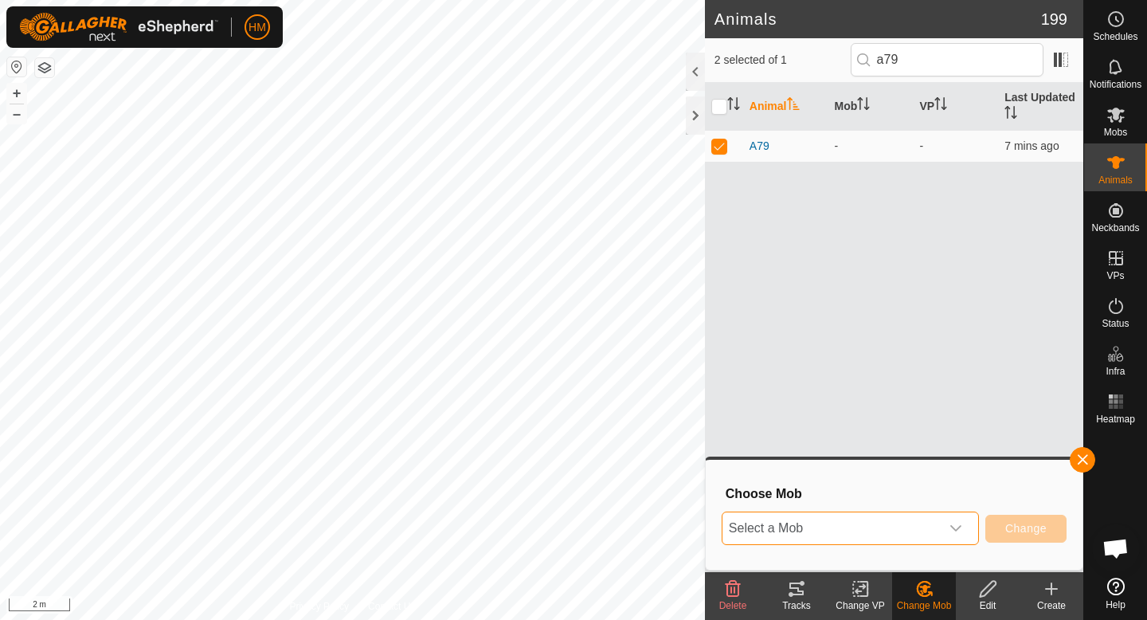
click at [928, 525] on span "Select a Mob" at bounding box center [830, 528] width 217 height 32
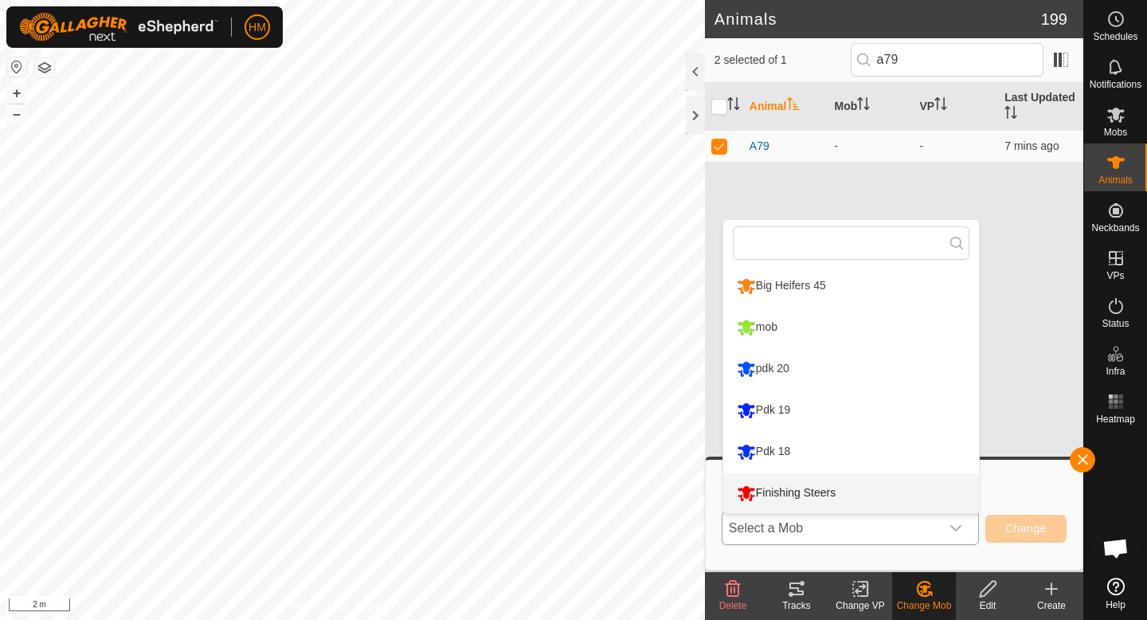
click at [831, 487] on li "Finishing Steers" at bounding box center [851, 493] width 256 height 40
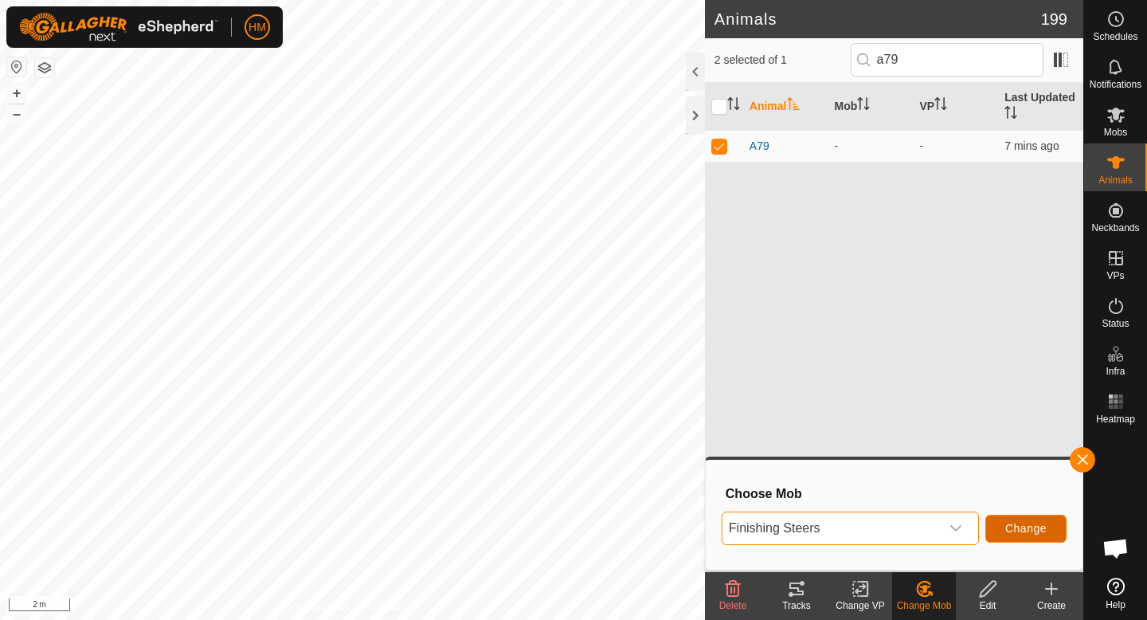
click at [998, 526] on button "Change" at bounding box center [1025, 528] width 81 height 28
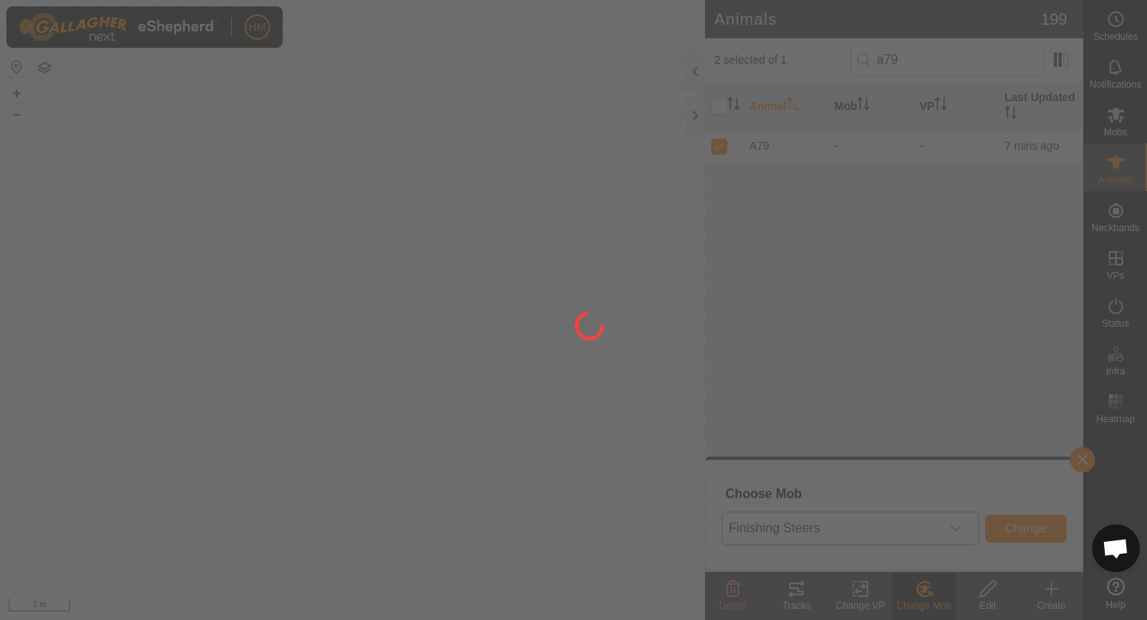
checkbox input "false"
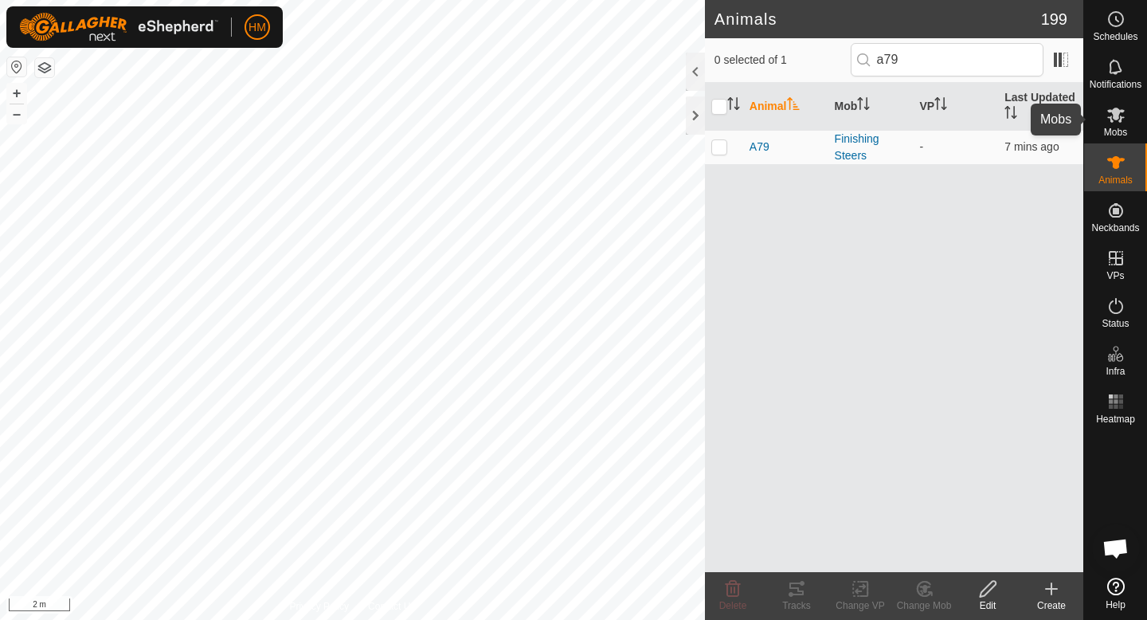
click at [1122, 116] on icon at bounding box center [1116, 115] width 18 height 15
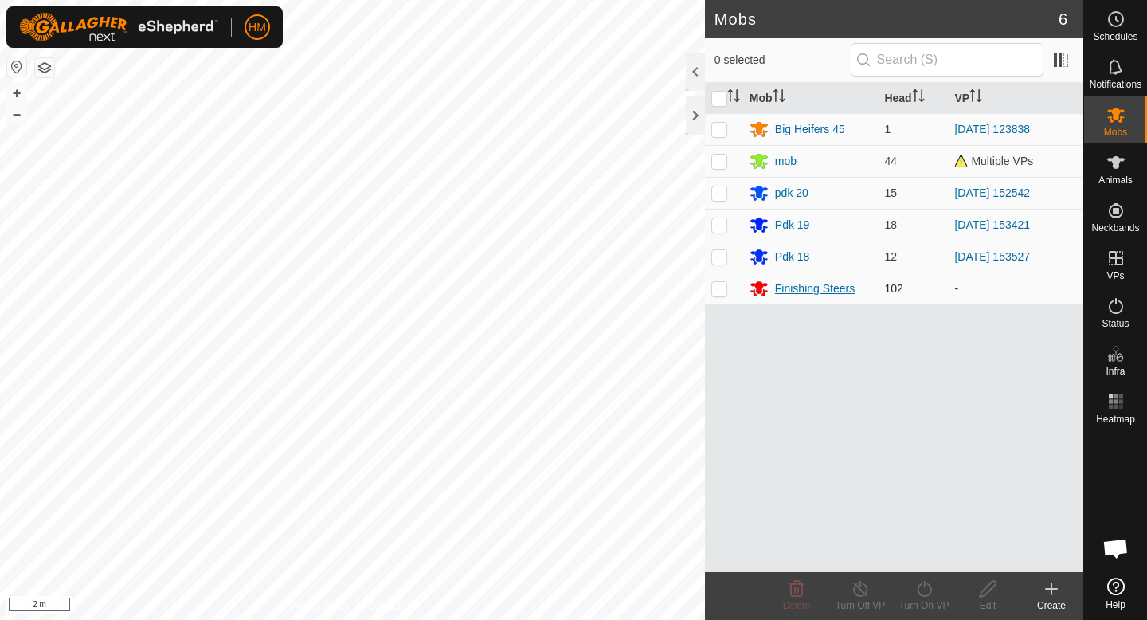
click at [807, 292] on div "Finishing Steers" at bounding box center [815, 288] width 80 height 17
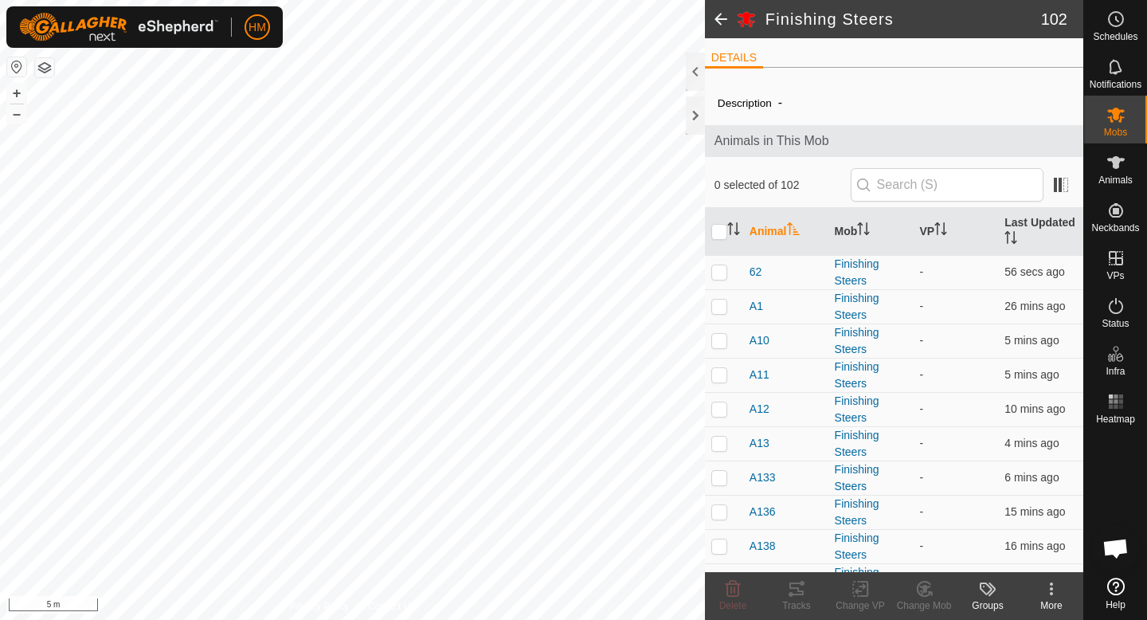
scroll to position [1474, 0]
click at [1125, 182] on span "Animals" at bounding box center [1115, 180] width 34 height 10
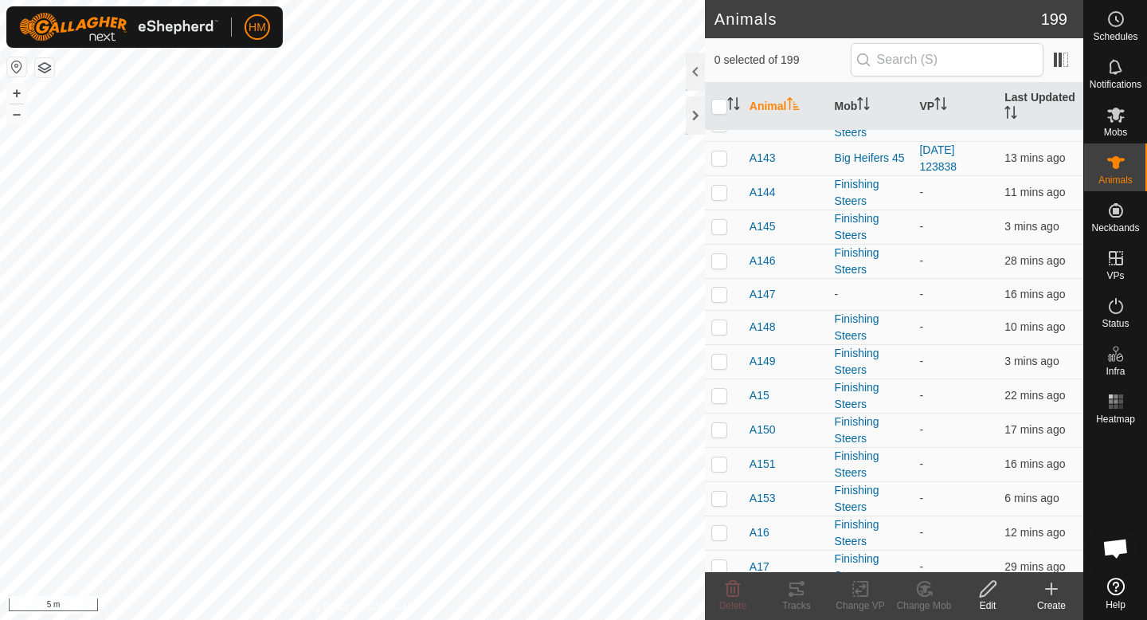
scroll to position [3367, 0]
click at [722, 288] on p-checkbox at bounding box center [719, 291] width 16 height 13
click at [723, 288] on p-checkbox at bounding box center [719, 291] width 16 height 13
click at [718, 295] on p-checkbox at bounding box center [719, 291] width 16 height 13
checkbox input "true"
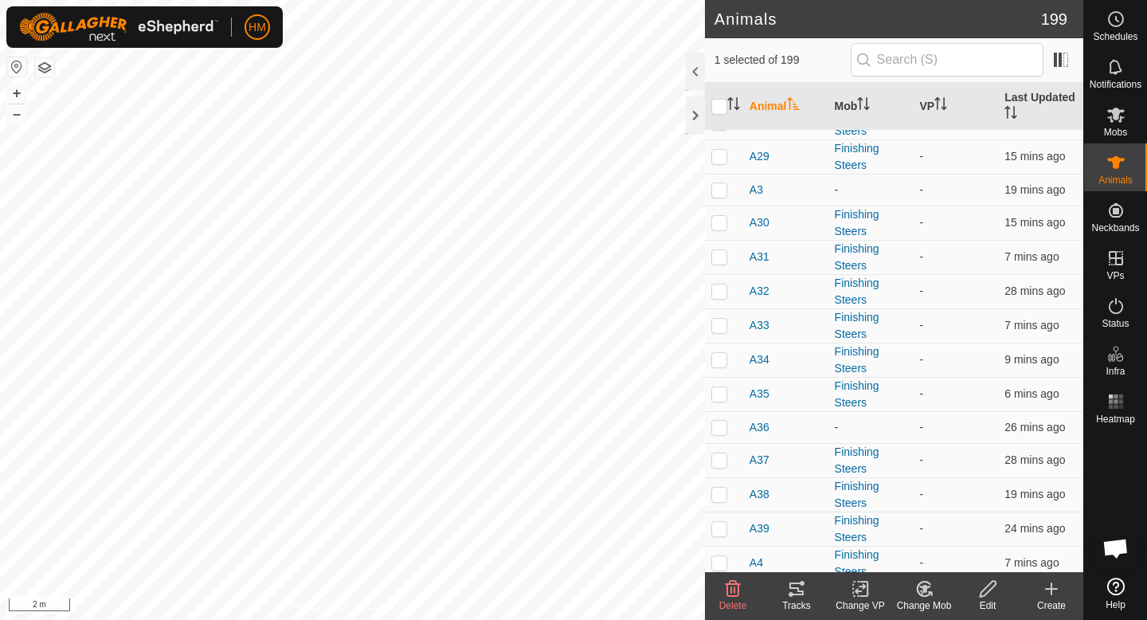
scroll to position [4237, 0]
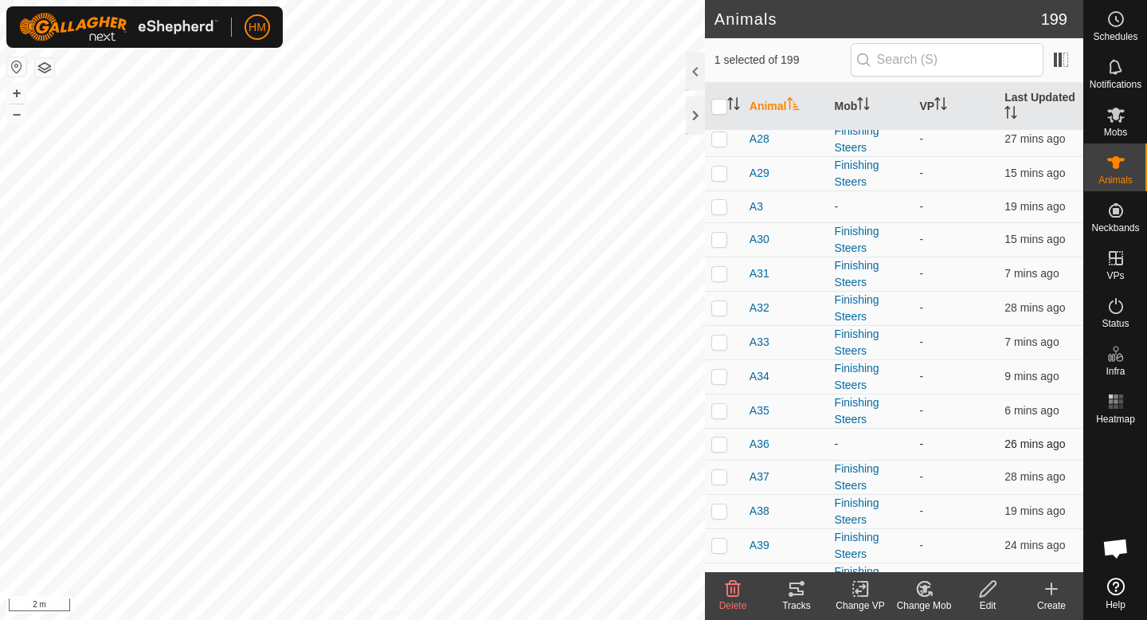
click at [726, 446] on p-checkbox at bounding box center [719, 443] width 16 height 13
checkbox input "true"
click at [720, 214] on td at bounding box center [724, 206] width 38 height 32
checkbox input "true"
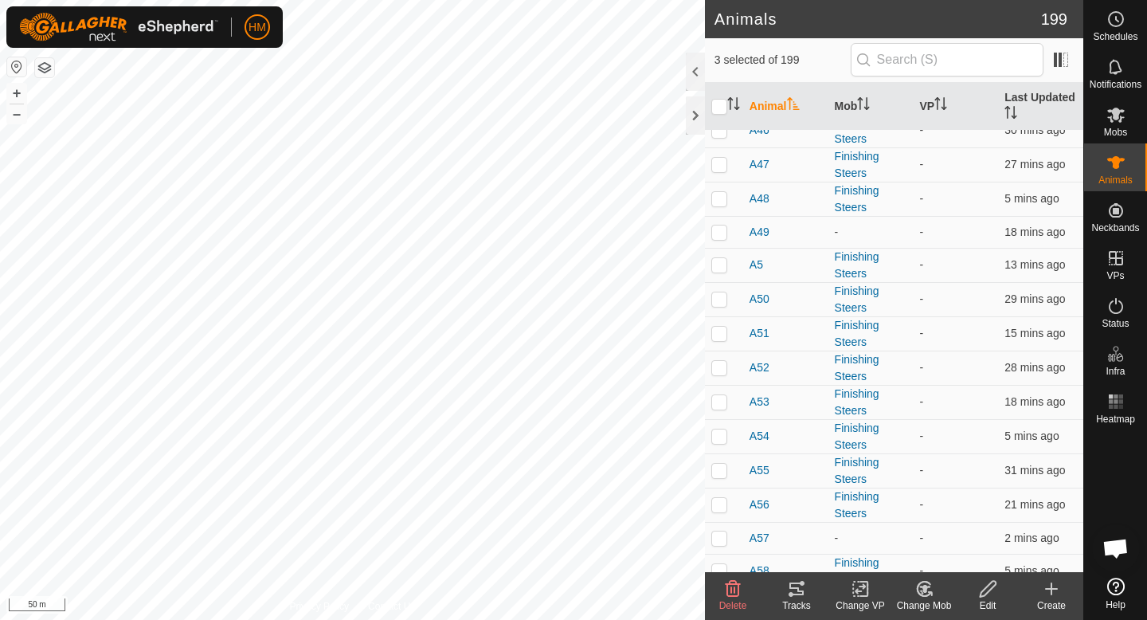
scroll to position [4903, 0]
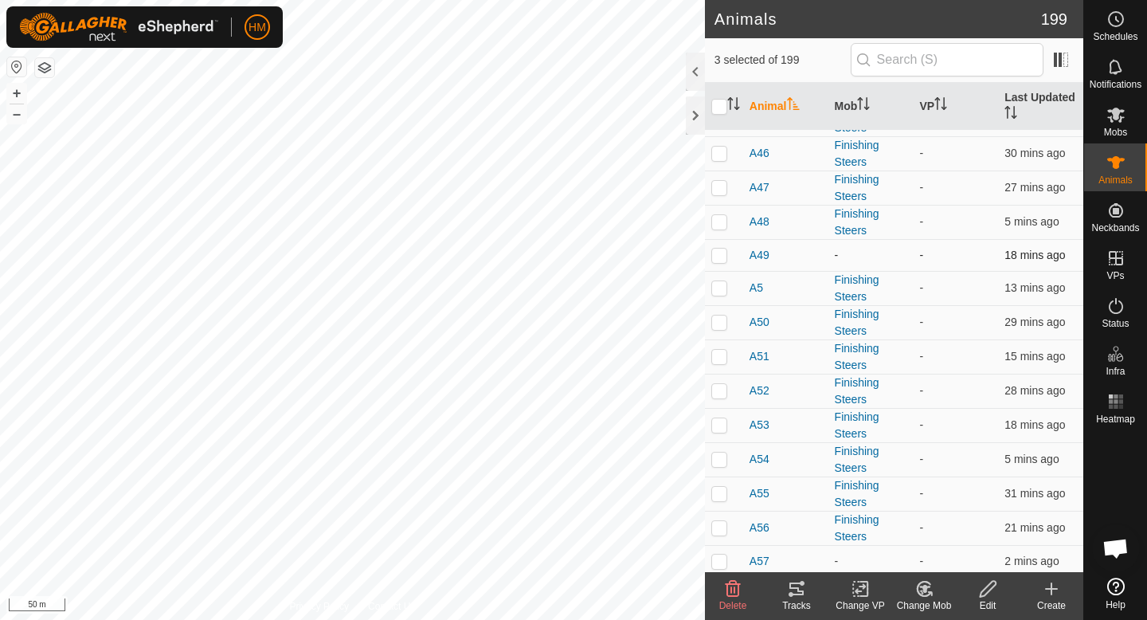
click at [721, 257] on p-checkbox at bounding box center [719, 254] width 16 height 13
click at [720, 254] on p-checkbox at bounding box center [719, 254] width 16 height 13
checkbox input "true"
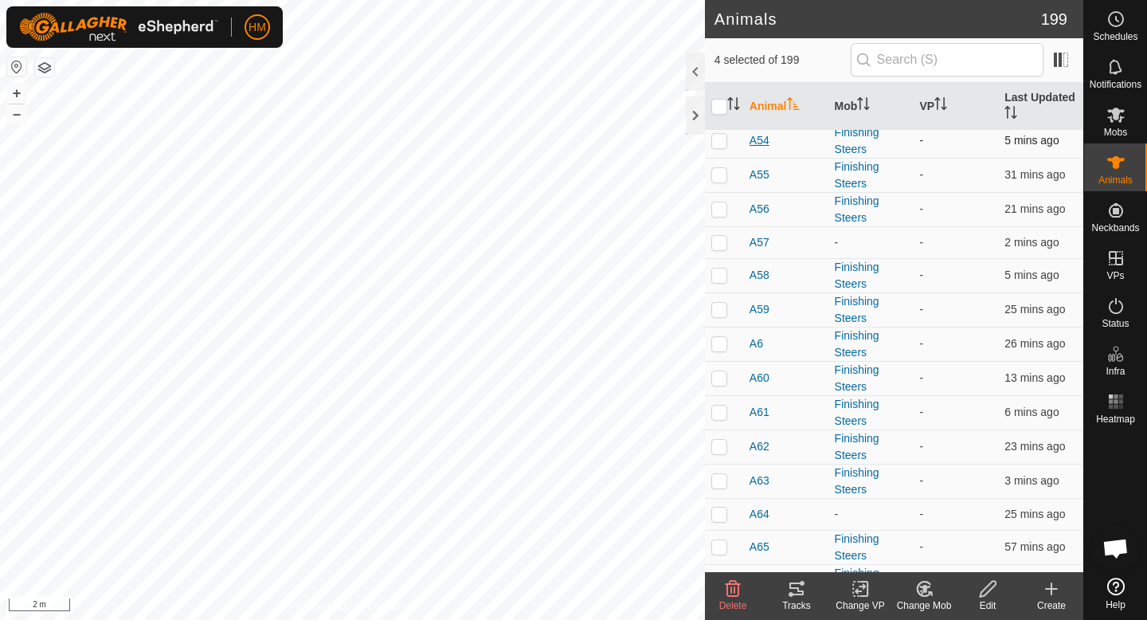
scroll to position [5214, 0]
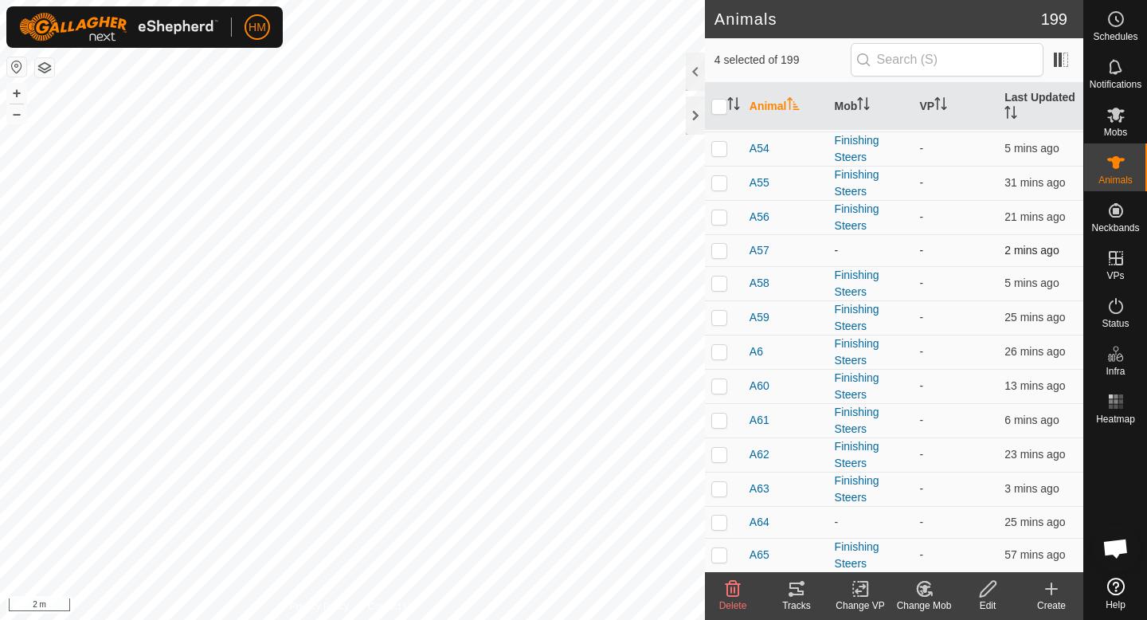
click at [723, 249] on p-checkbox at bounding box center [719, 250] width 16 height 13
checkbox input "true"
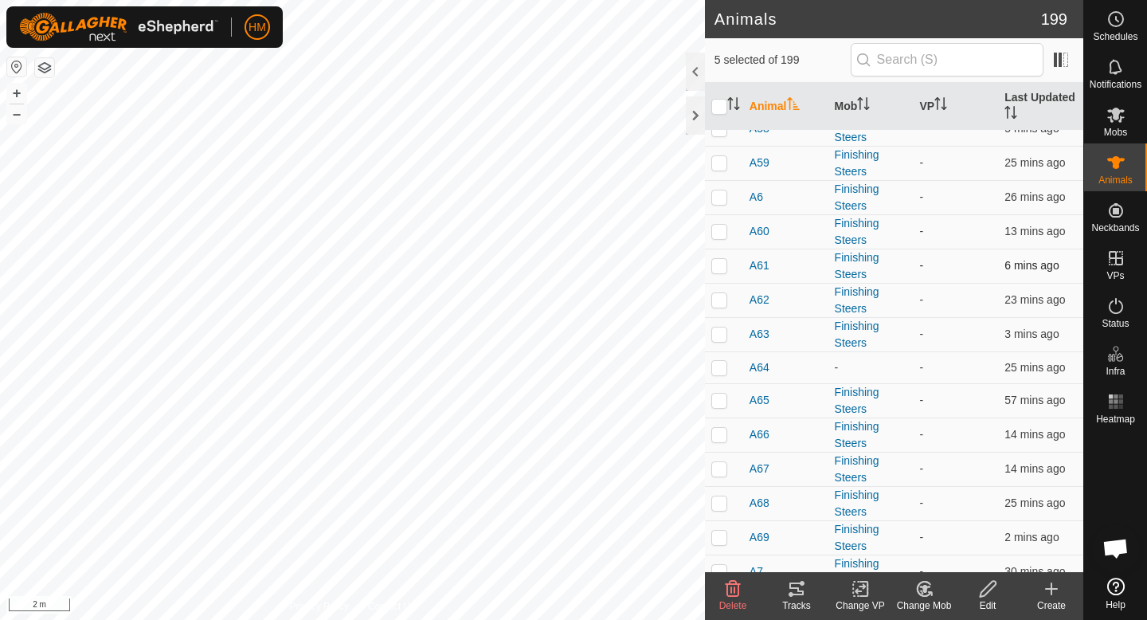
scroll to position [5378, 0]
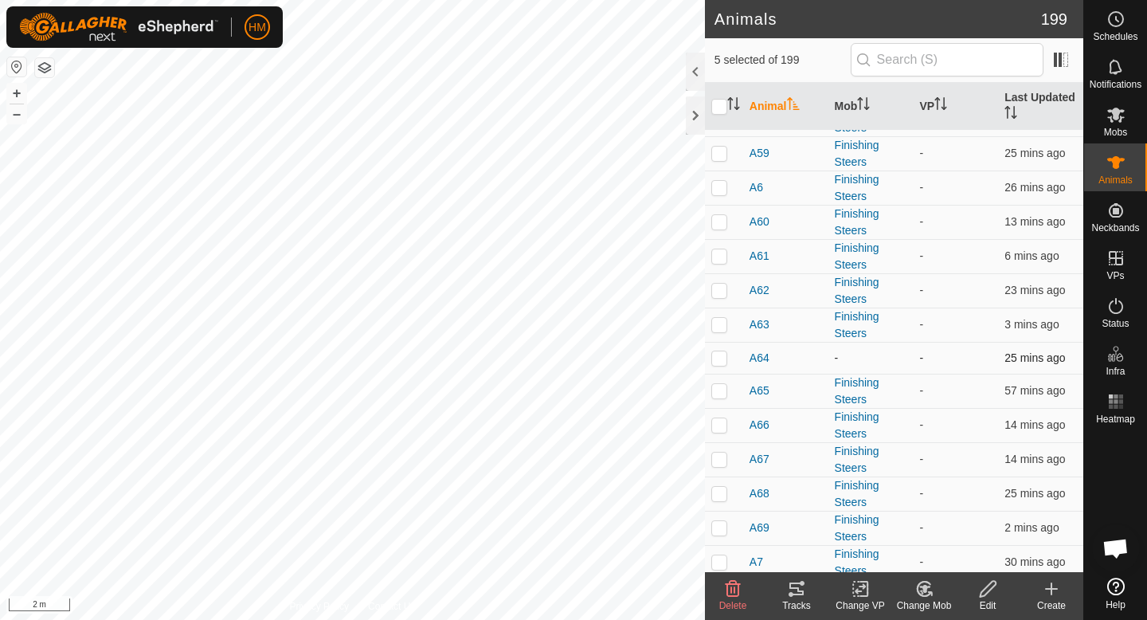
click at [718, 358] on p-checkbox at bounding box center [719, 357] width 16 height 13
click at [719, 354] on p-checkbox at bounding box center [719, 357] width 16 height 13
checkbox input "true"
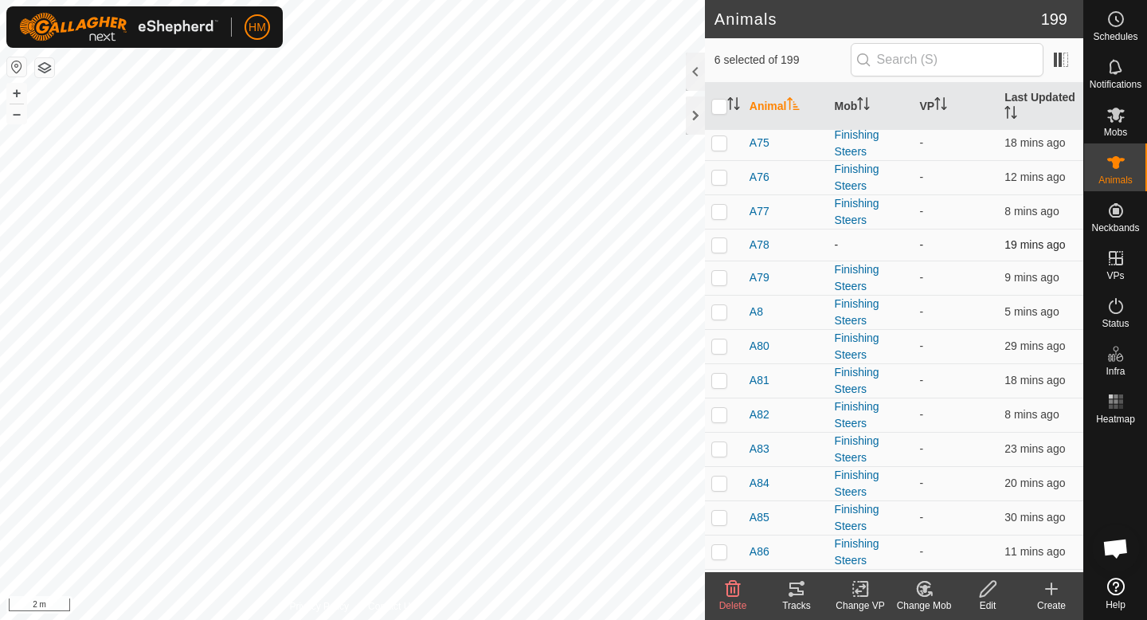
click at [721, 245] on p-checkbox at bounding box center [719, 244] width 16 height 13
click at [724, 240] on p-checkbox at bounding box center [719, 244] width 16 height 13
checkbox input "true"
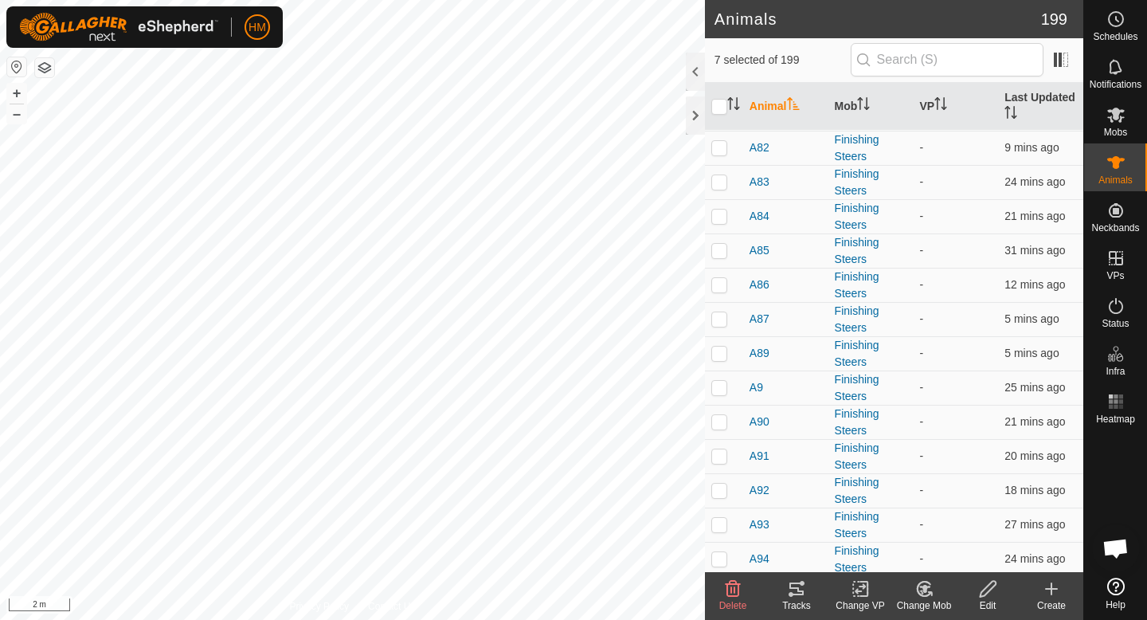
scroll to position [6342, 0]
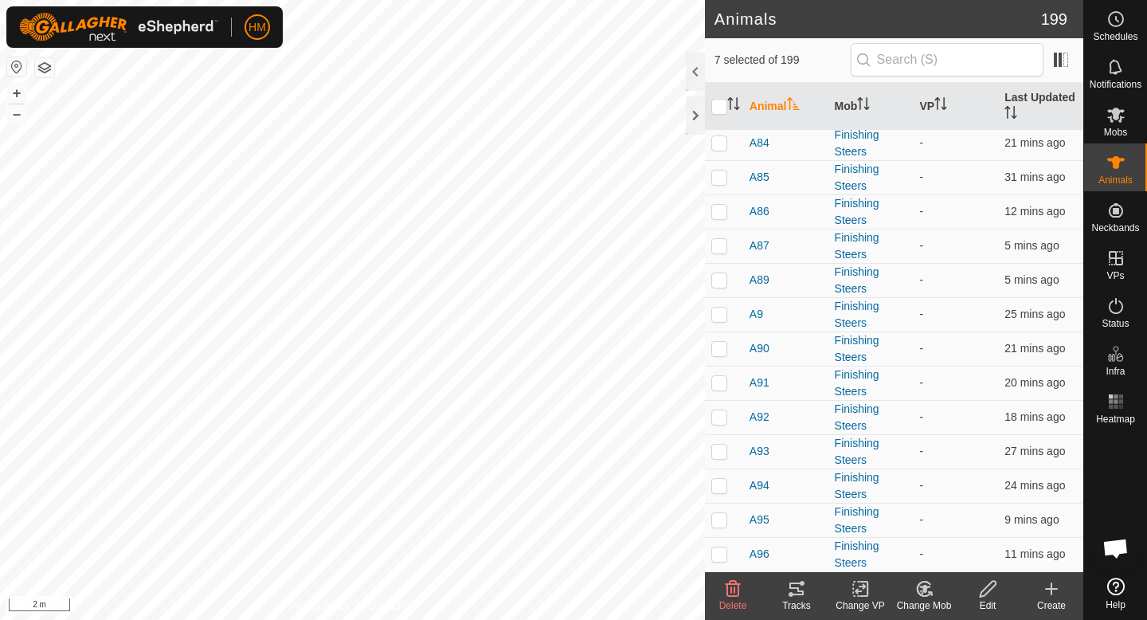
click at [922, 596] on icon at bounding box center [924, 588] width 14 height 14
click at [948, 525] on link "Choose Mob..." at bounding box center [972, 520] width 158 height 32
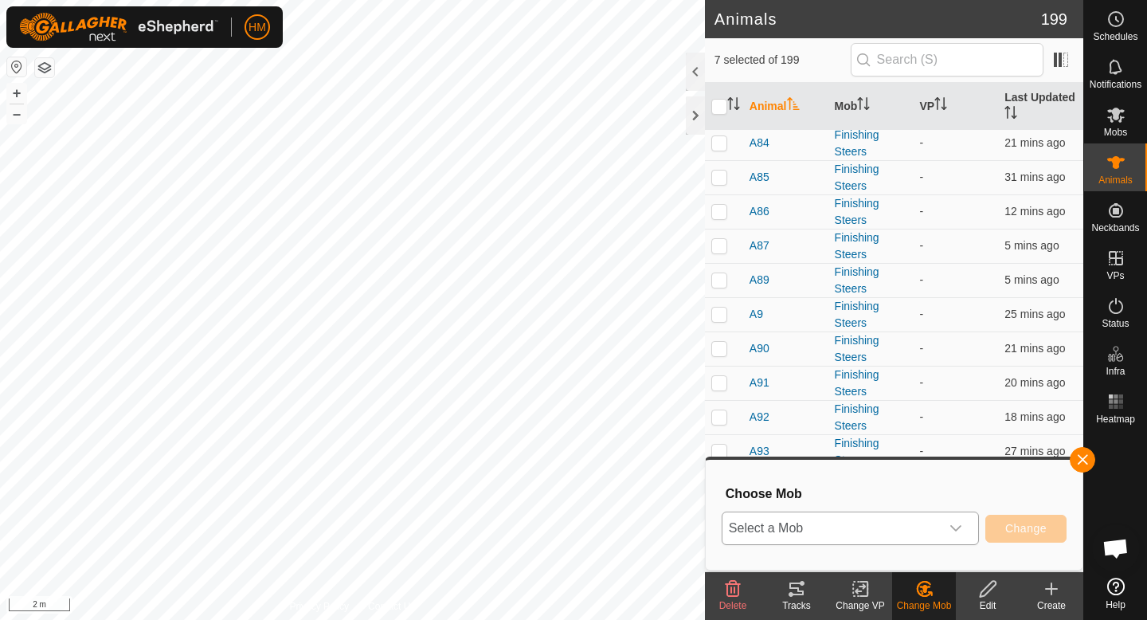
click at [902, 522] on span "Select a Mob" at bounding box center [830, 528] width 217 height 32
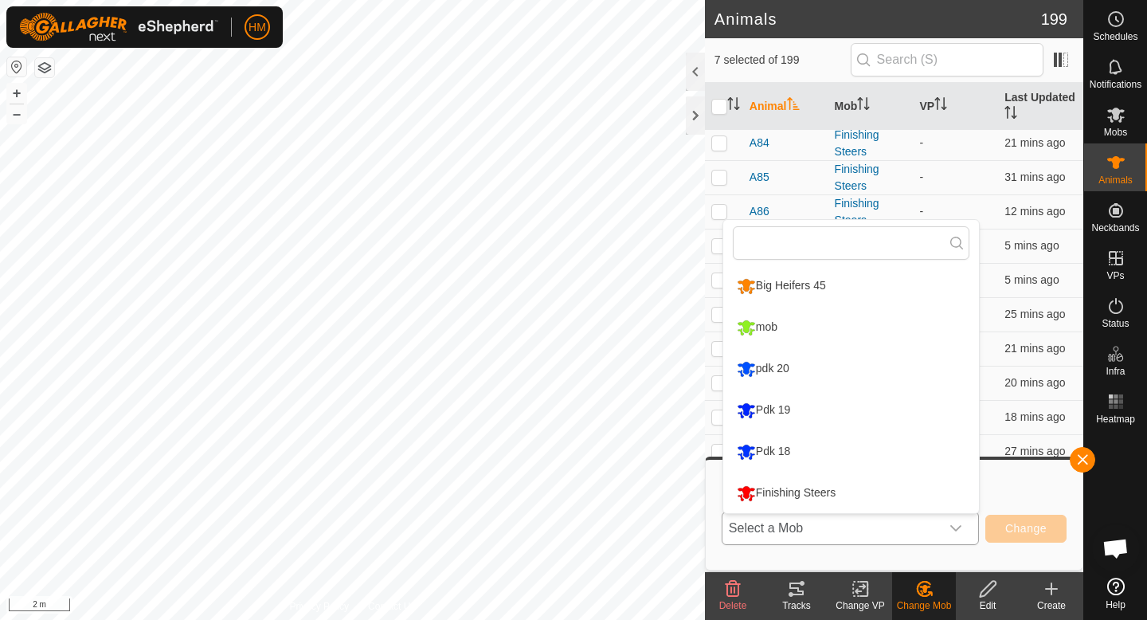
click at [868, 489] on li "Finishing Steers" at bounding box center [851, 493] width 256 height 40
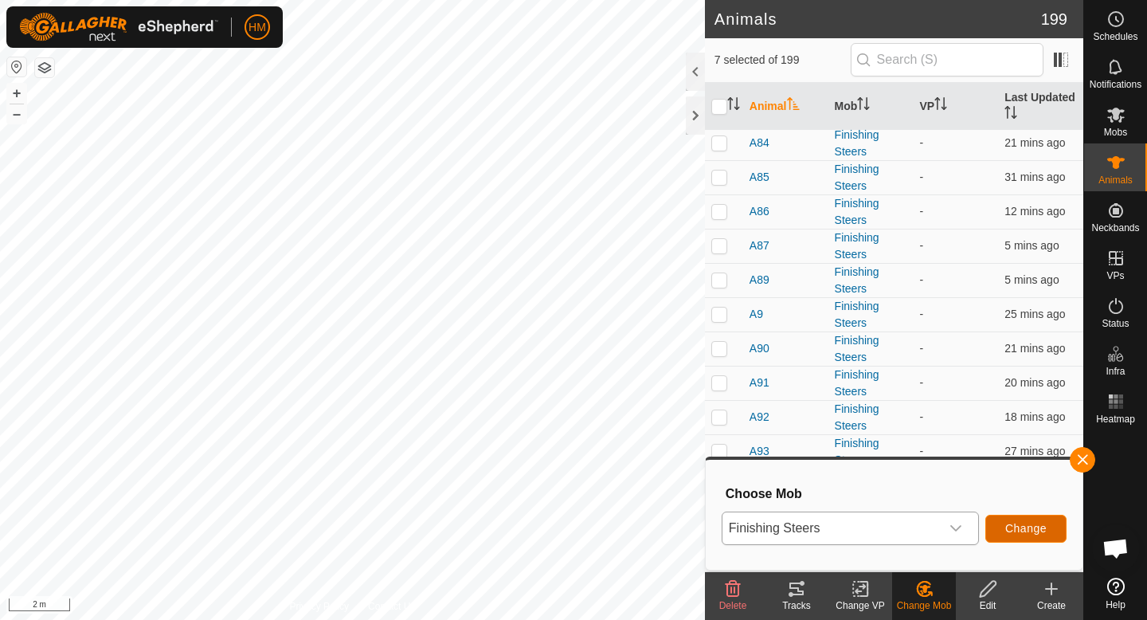
click at [1017, 529] on span "Change" at bounding box center [1025, 528] width 41 height 13
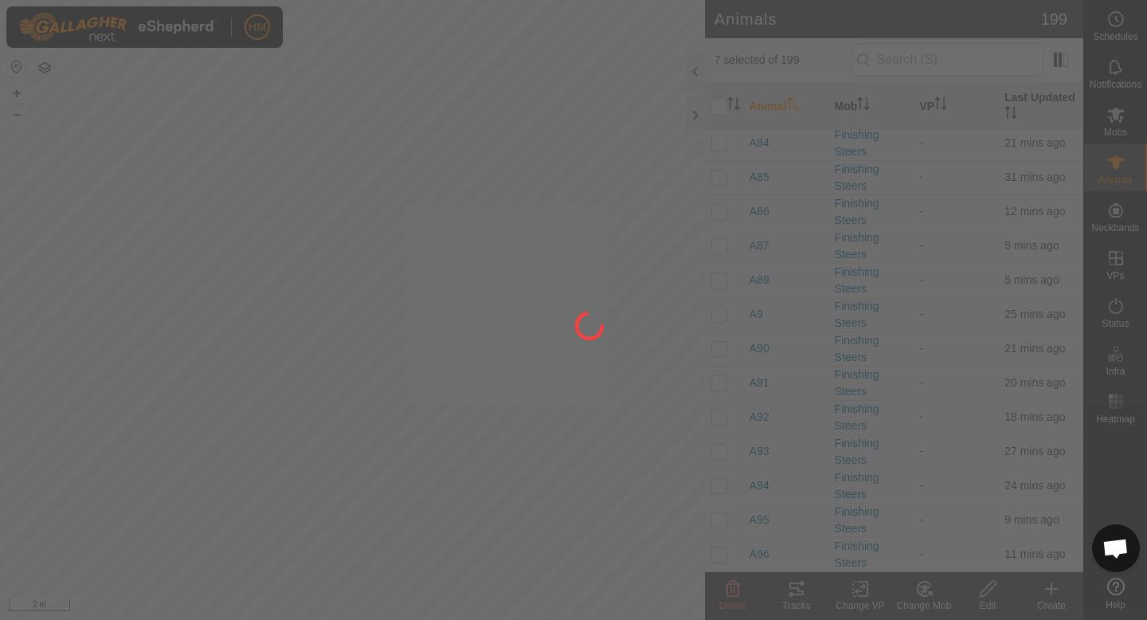
checkbox input "false"
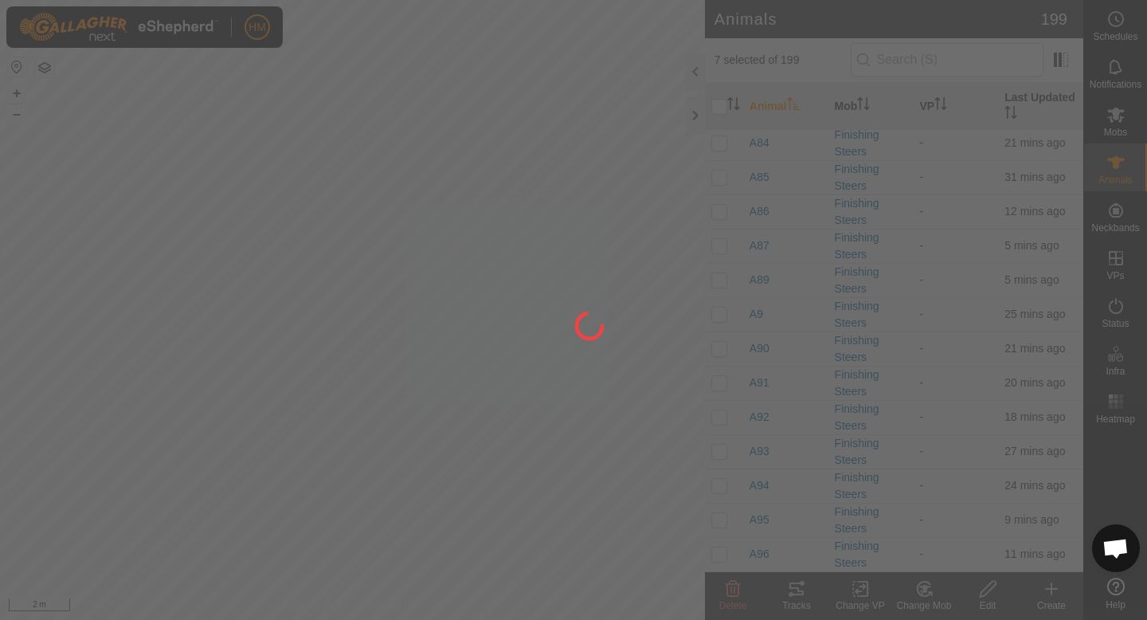
checkbox input "false"
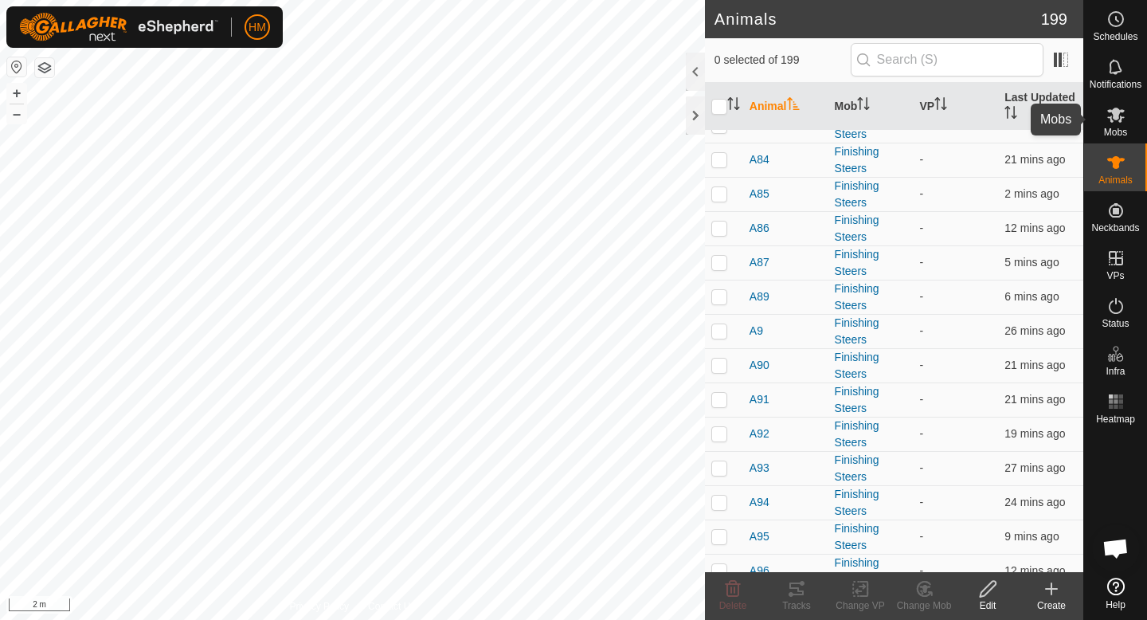
click at [1119, 115] on icon at bounding box center [1116, 115] width 18 height 15
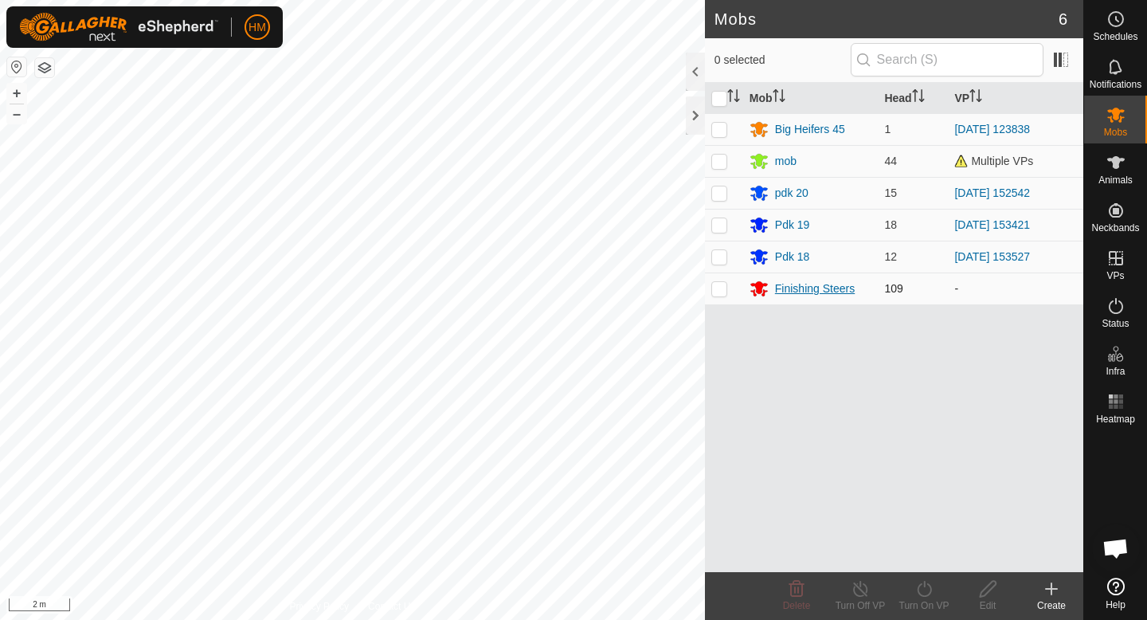
click at [822, 288] on div "Finishing Steers" at bounding box center [815, 288] width 80 height 17
